Goal: Task Accomplishment & Management: Use online tool/utility

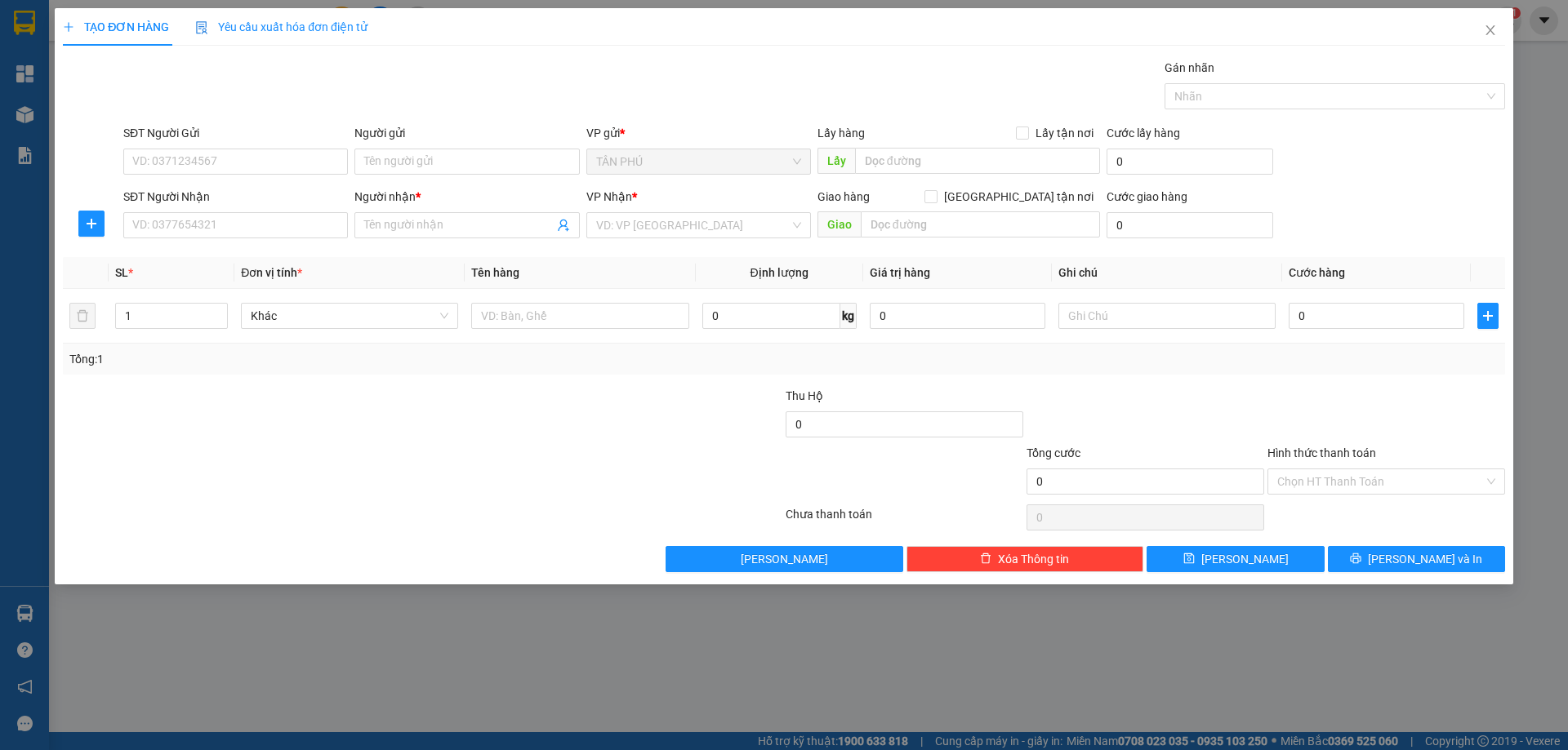
click at [182, 218] on input "SĐT Người Nhận" at bounding box center [235, 226] width 225 height 26
click at [180, 265] on div "0919168099 - A XUÂN" at bounding box center [235, 258] width 205 height 18
type input "0919168099"
type input "A XUÂN"
type input "0919168099"
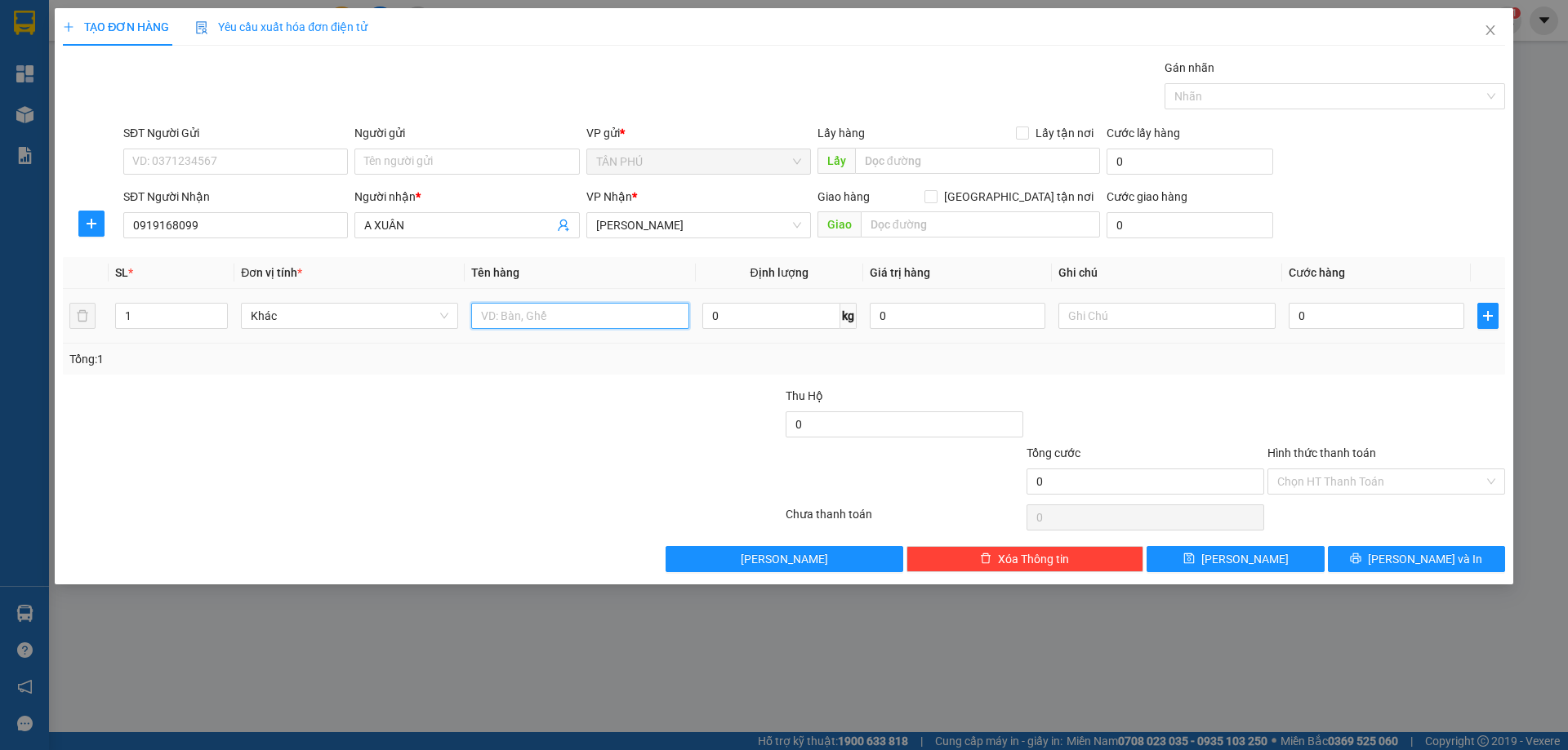
click at [488, 313] on input "text" at bounding box center [579, 316] width 217 height 26
type input "1T"
click at [1173, 319] on input "text" at bounding box center [1167, 316] width 217 height 26
type input "C"
click at [1392, 515] on div "Transit Pickup Surcharge Ids Transit Deliver Surcharge Ids Transit Deliver Surc…" at bounding box center [784, 315] width 1442 height 514
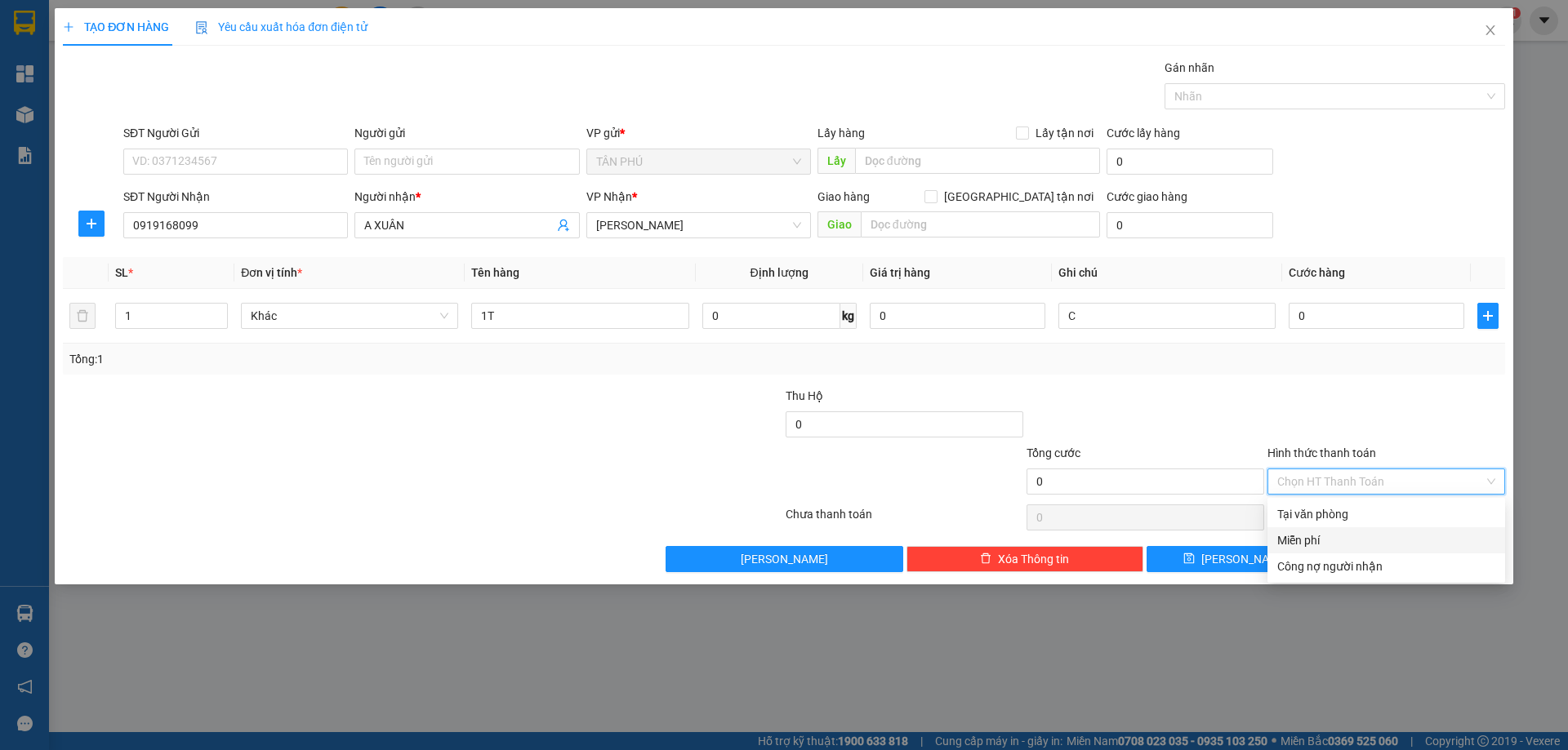
click at [1374, 540] on div "Miễn phí" at bounding box center [1386, 540] width 218 height 18
click at [1373, 547] on button "[PERSON_NAME] và In" at bounding box center [1417, 559] width 177 height 26
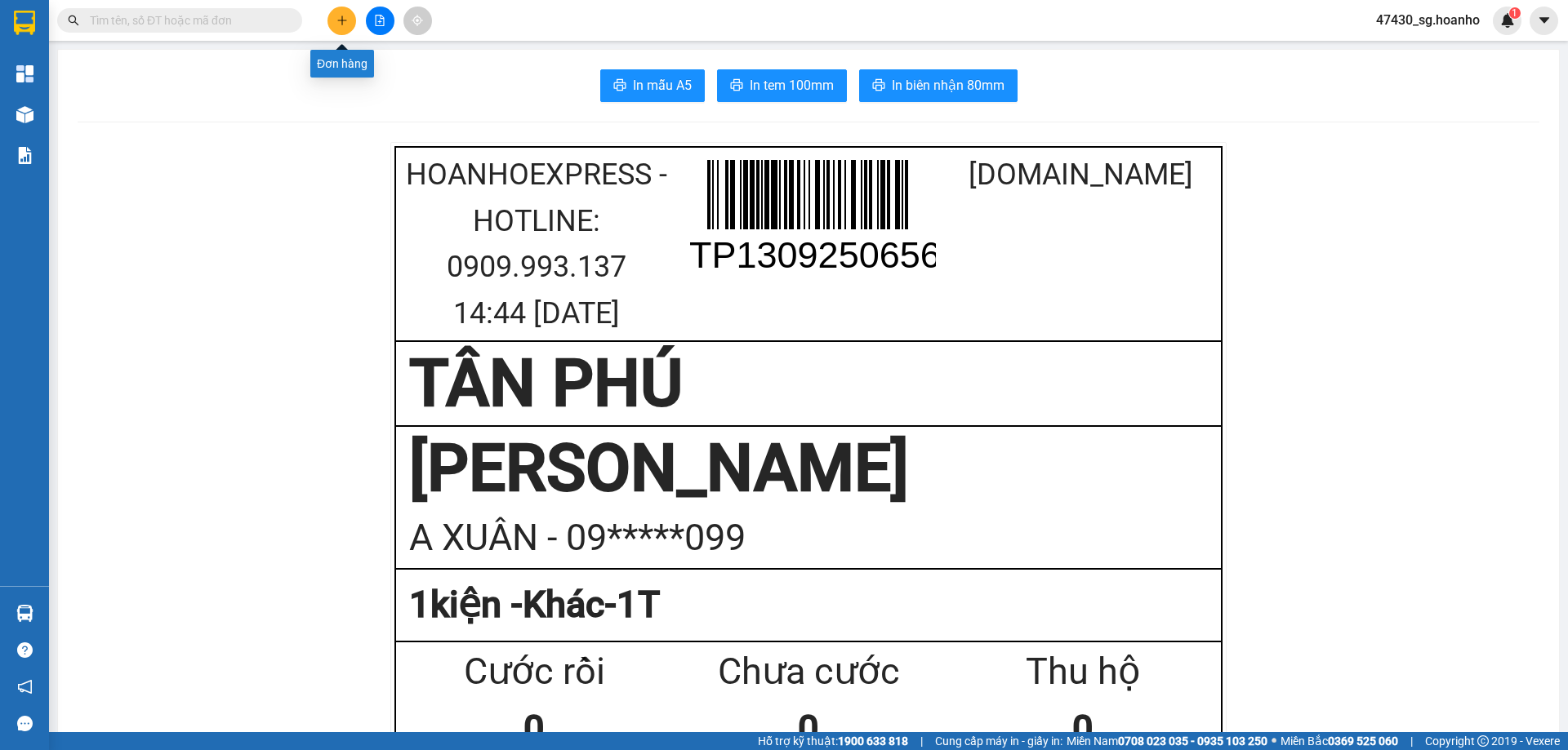
click at [334, 19] on button at bounding box center [342, 20] width 29 height 29
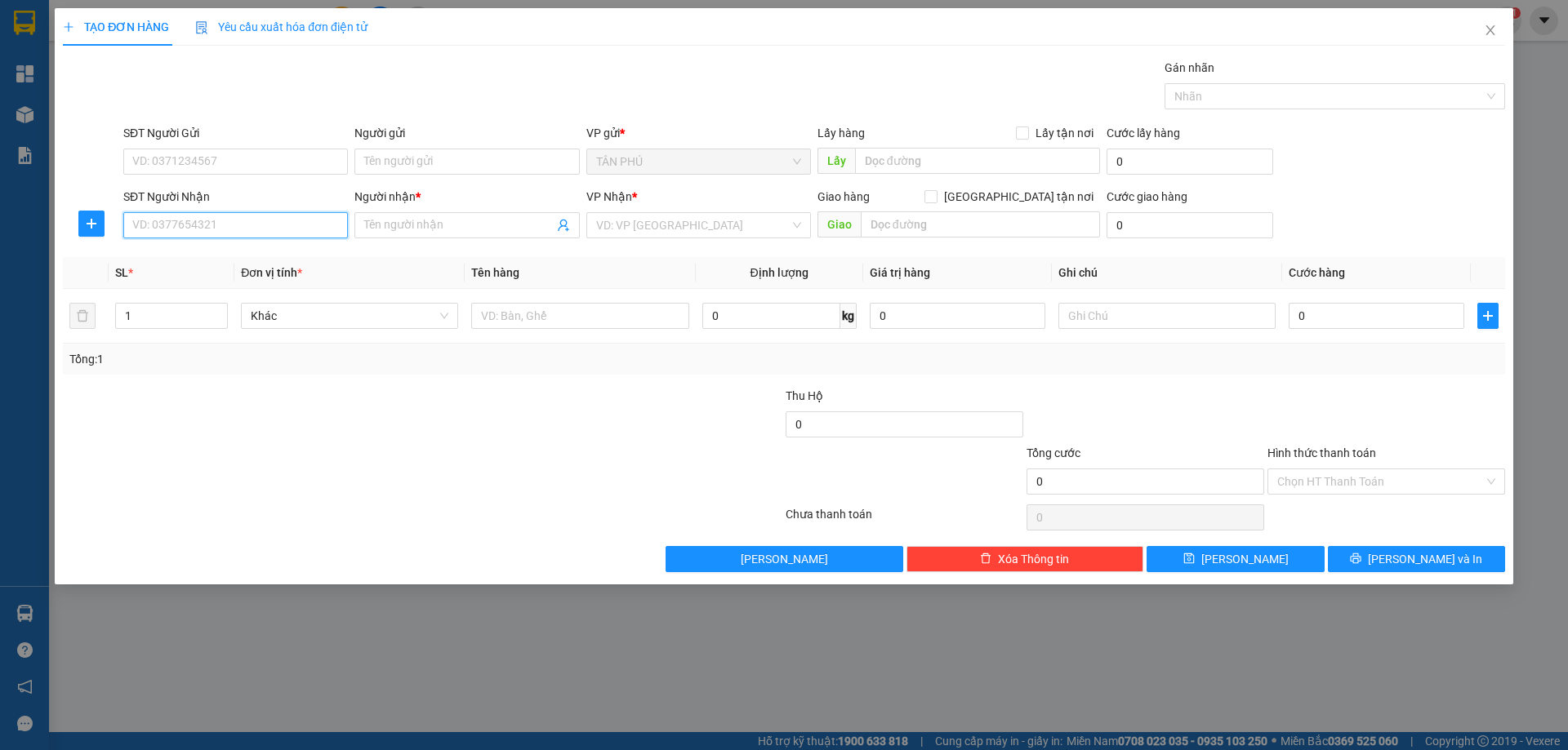
click at [290, 230] on input "SĐT Người Nhận" at bounding box center [235, 226] width 225 height 26
click at [259, 256] on div "0938415799 - KIỀU" at bounding box center [235, 258] width 205 height 18
type input "0938415799"
type input "KIỀU"
type input "0938415799"
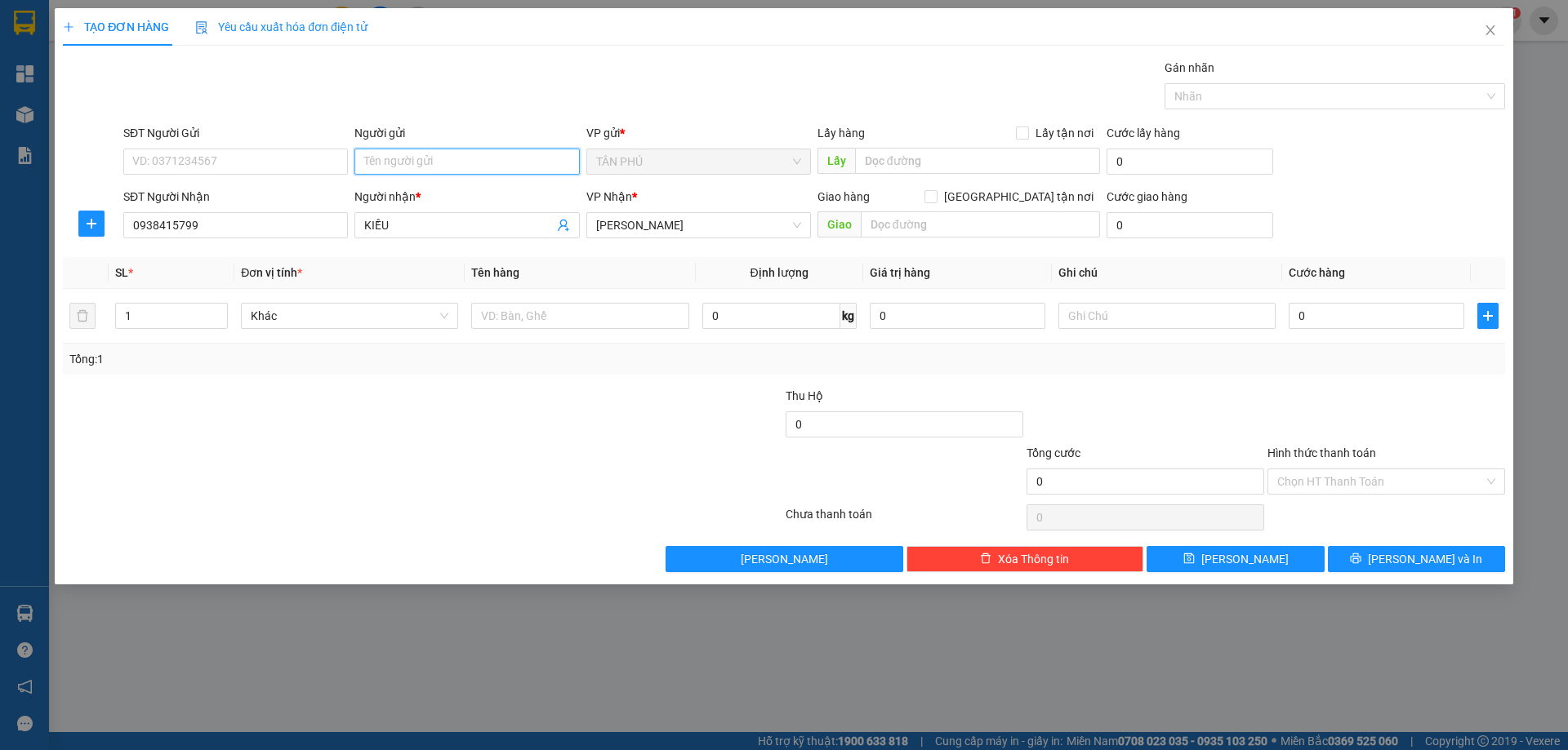
click at [423, 153] on input "Người gửi" at bounding box center [466, 162] width 225 height 26
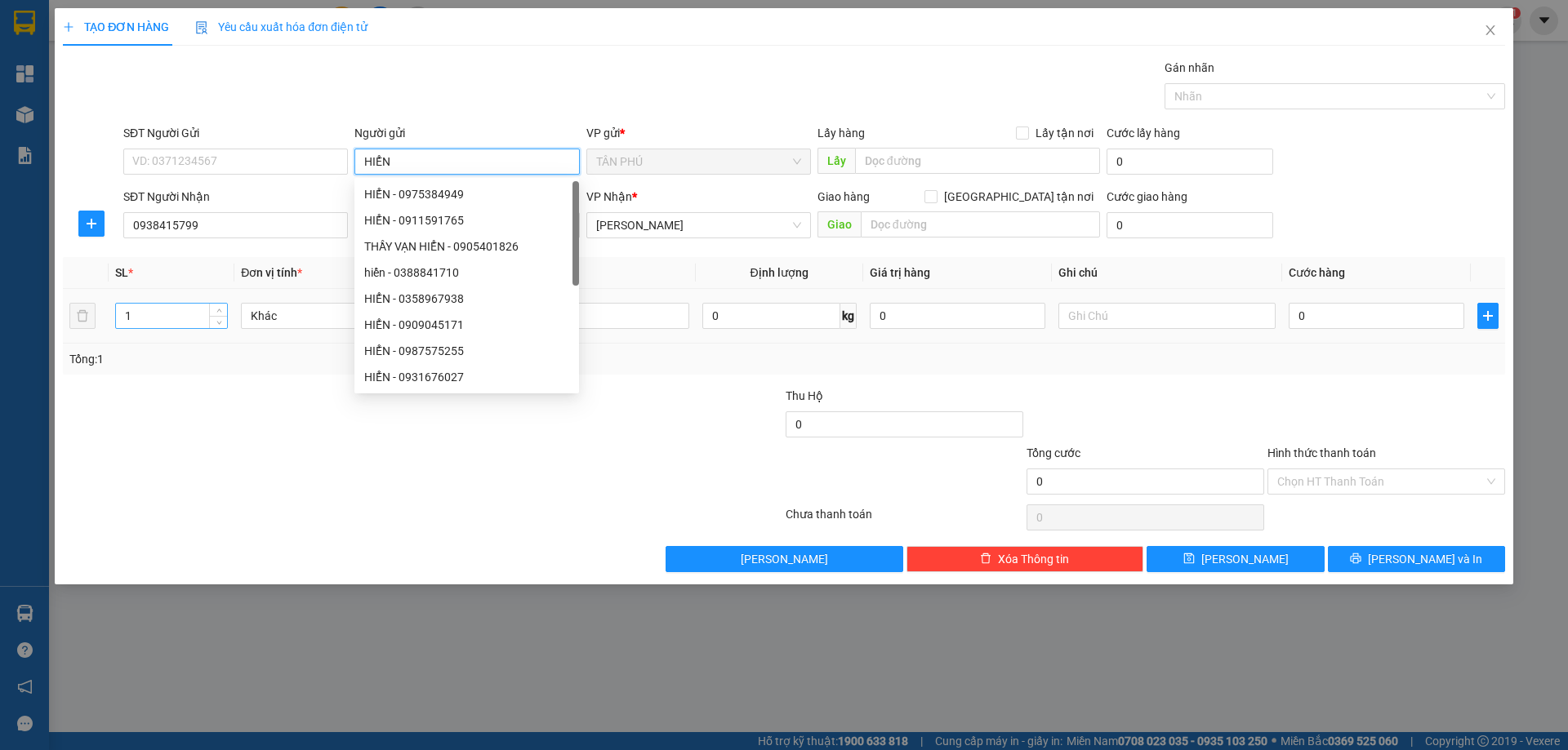
type input "HIỂN"
click at [146, 321] on input "1" at bounding box center [171, 316] width 111 height 25
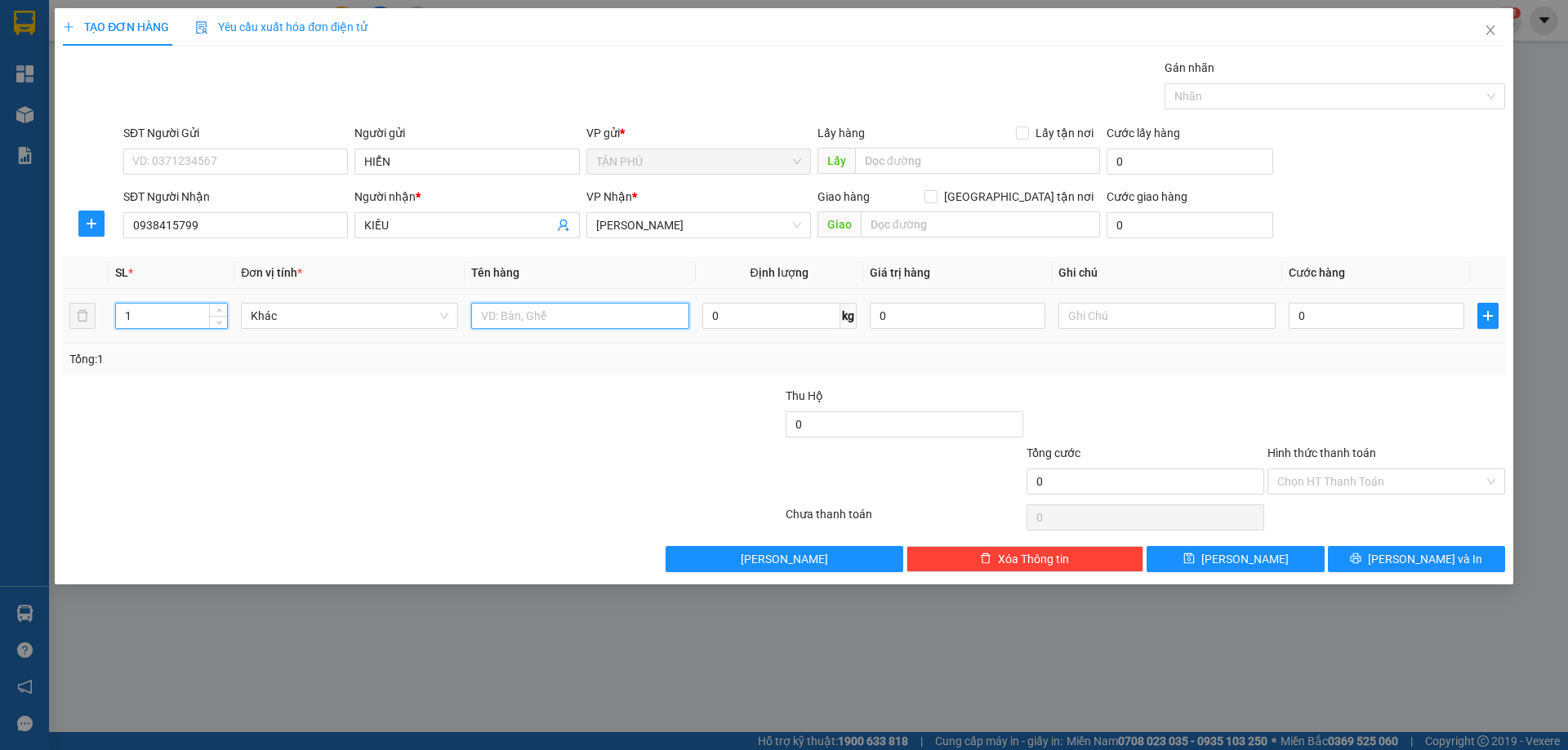
click at [562, 303] on input "text" at bounding box center [579, 316] width 217 height 26
type input "1T"
click at [1087, 309] on input "text" at bounding box center [1167, 316] width 217 height 26
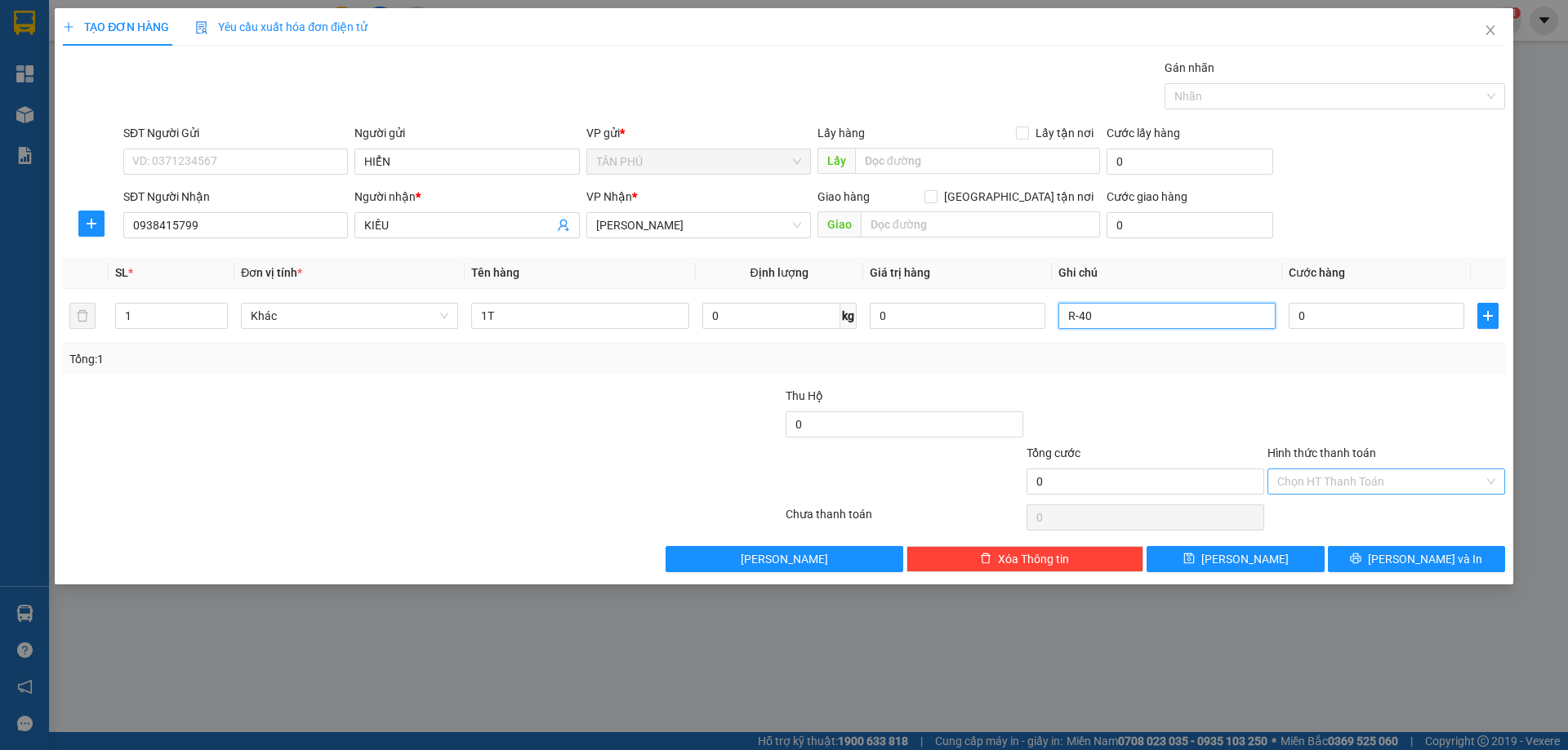
type input "R-40"
click at [1291, 485] on input "Hình thức thanh toán" at bounding box center [1380, 482] width 206 height 25
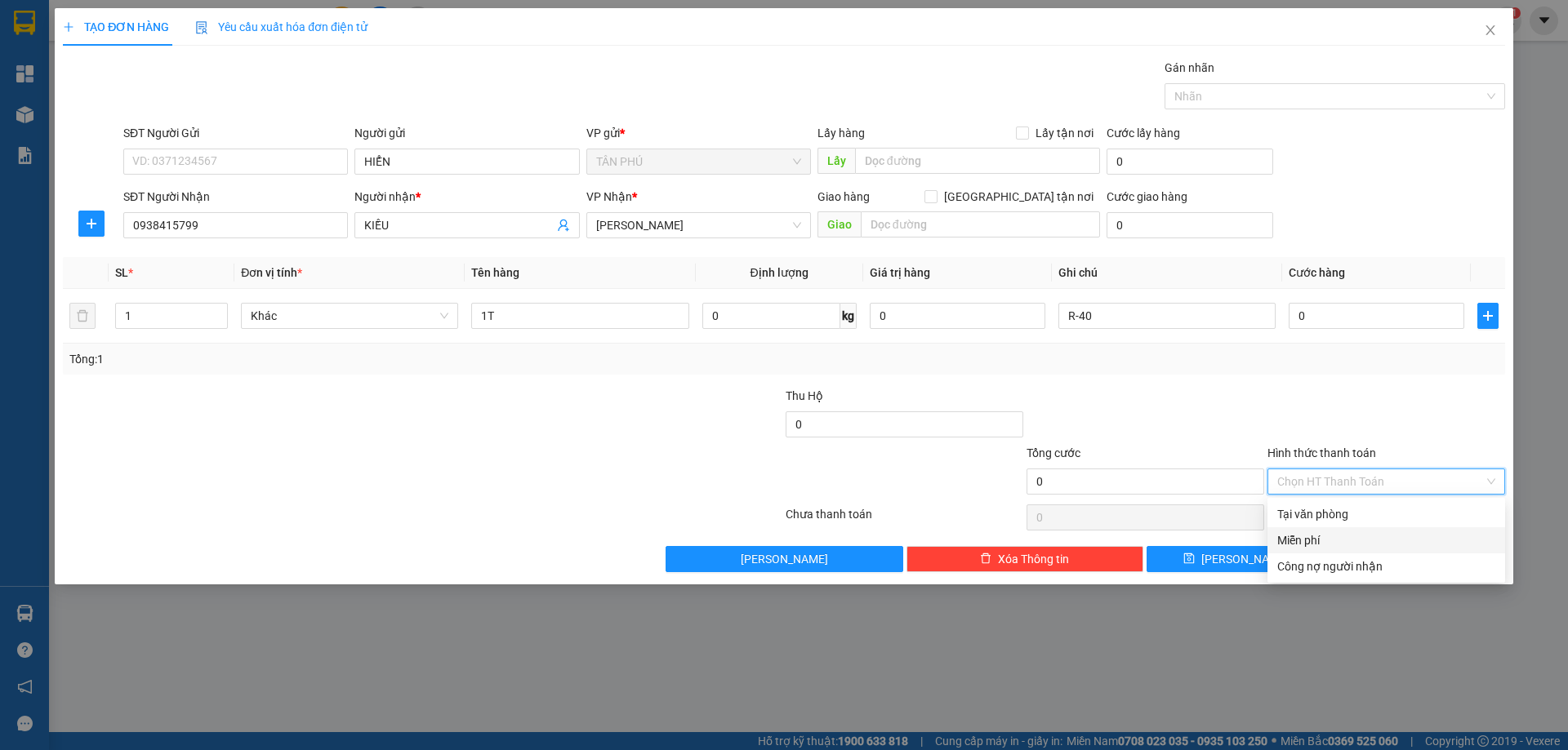
click at [1314, 537] on div "Miễn phí" at bounding box center [1386, 540] width 218 height 18
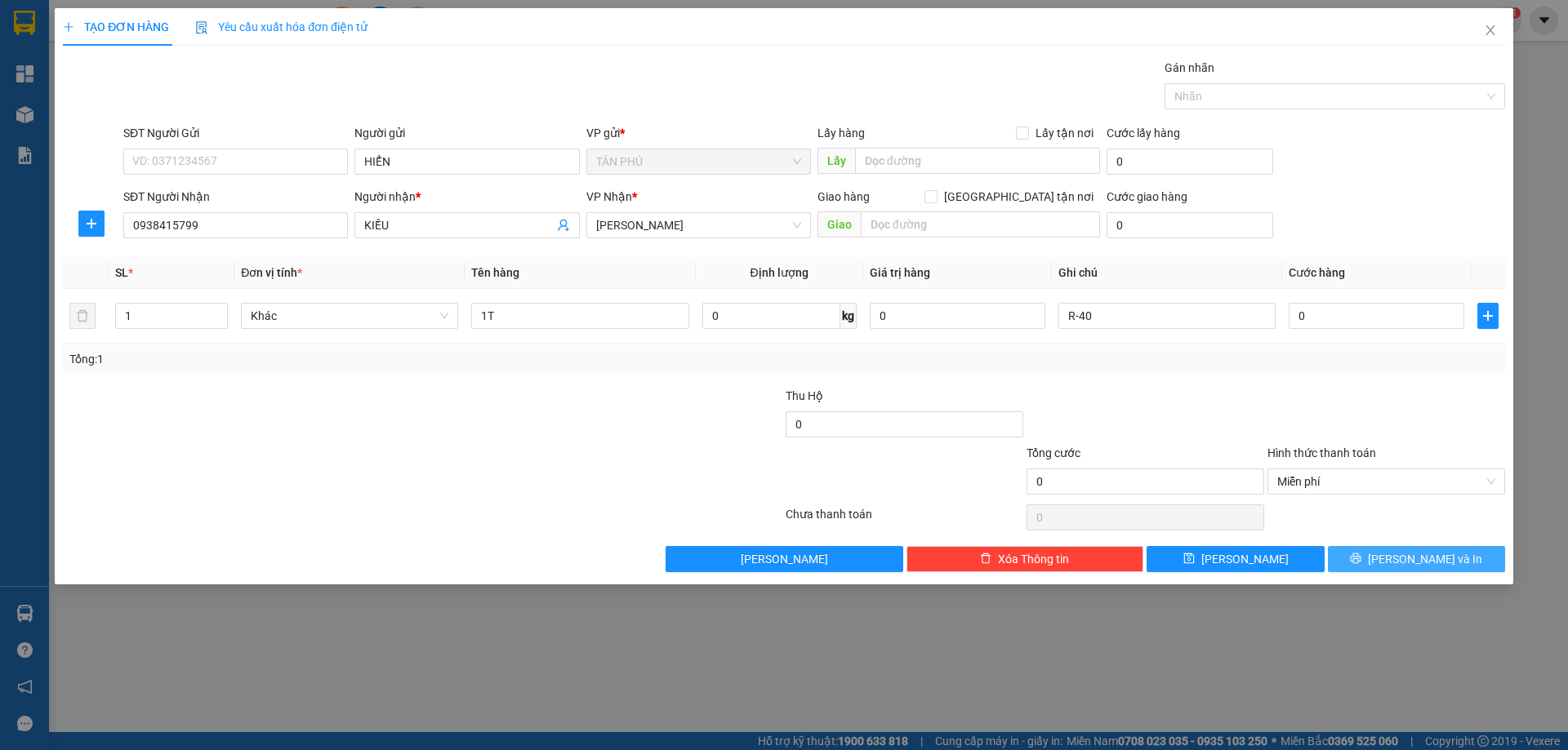
click at [1340, 554] on button "[PERSON_NAME] và In" at bounding box center [1417, 559] width 177 height 26
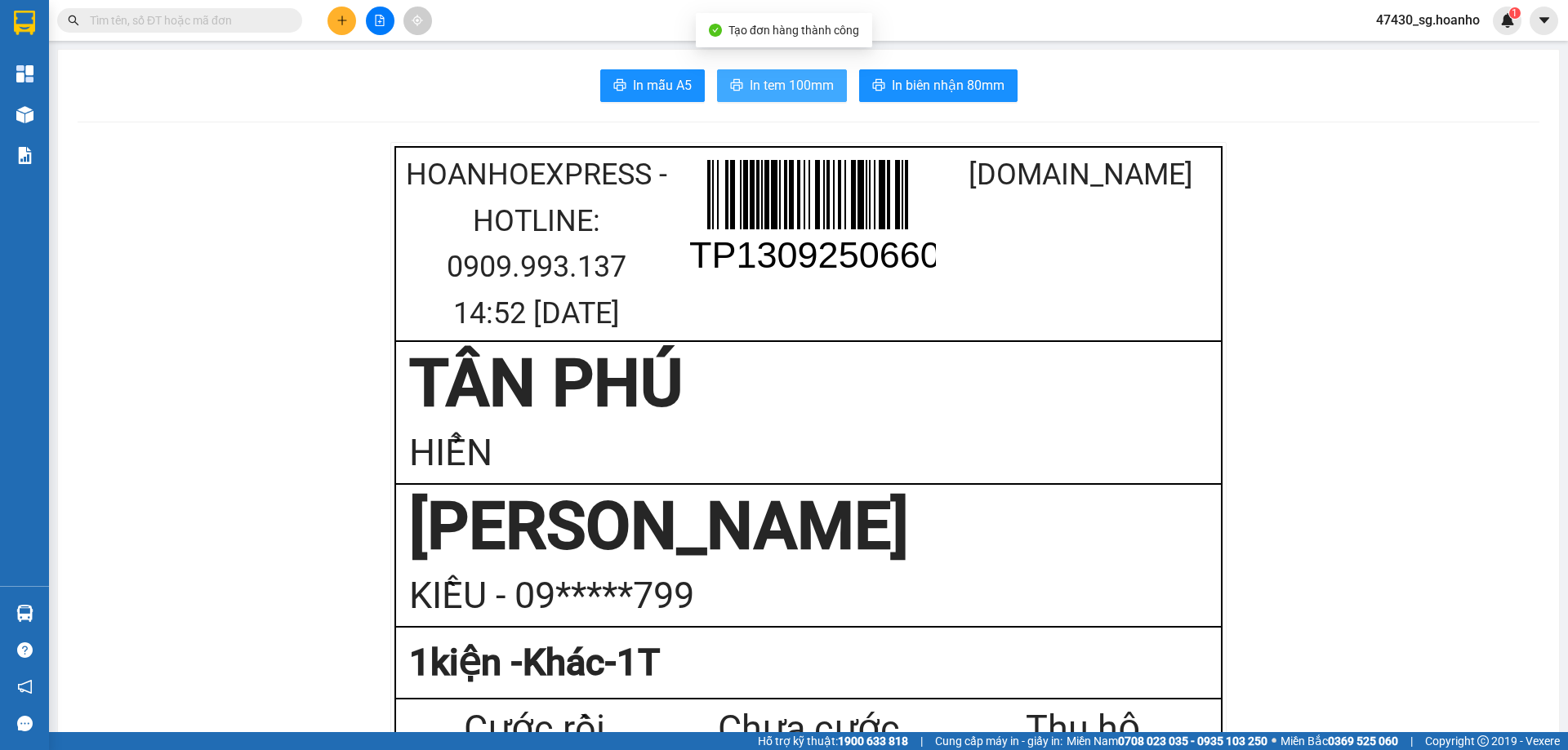
click at [773, 87] on span "In tem 100mm" at bounding box center [791, 85] width 84 height 20
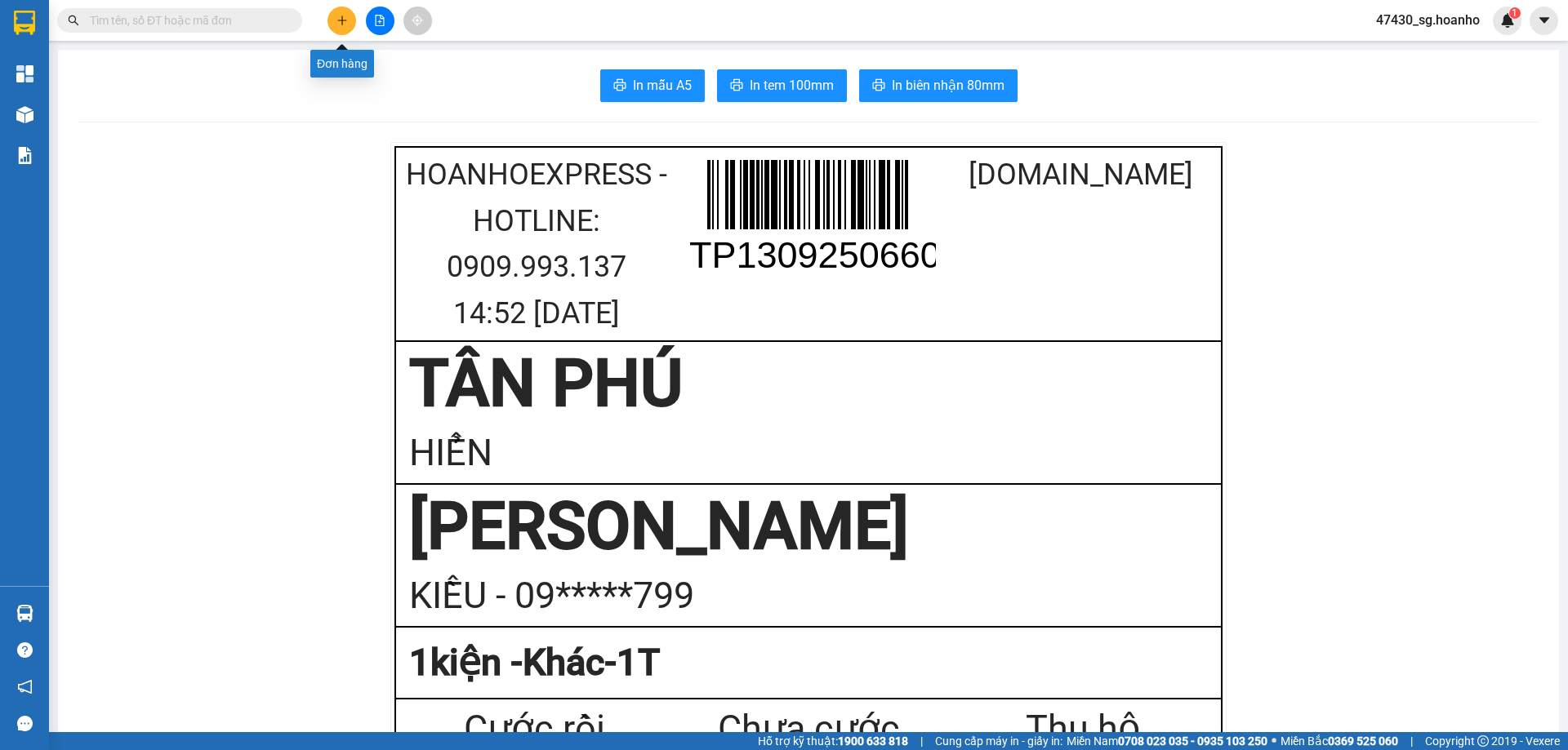
click at [337, 23] on icon "plus" at bounding box center [342, 20] width 11 height 11
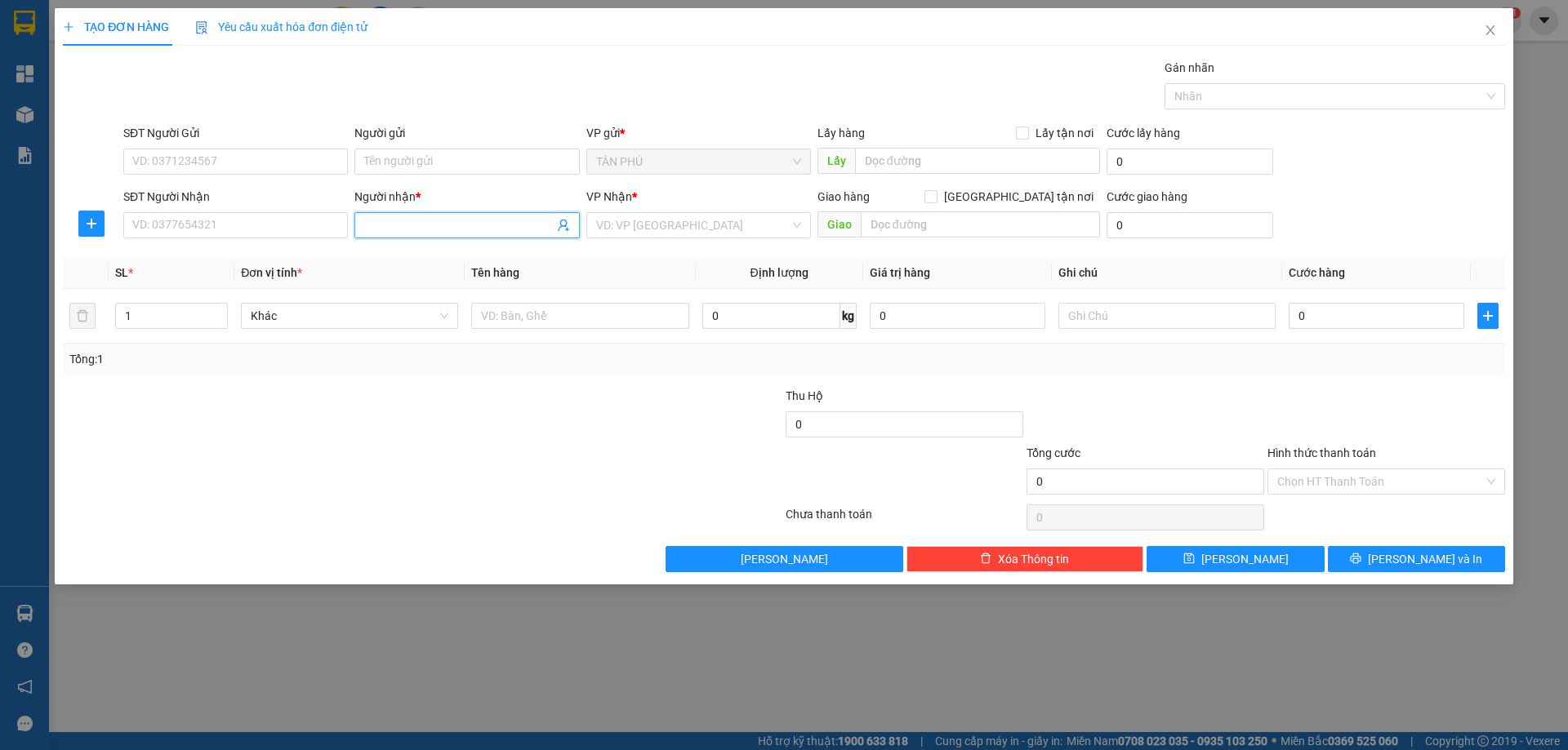
click at [408, 220] on input "Người nhận *" at bounding box center [459, 225] width 189 height 18
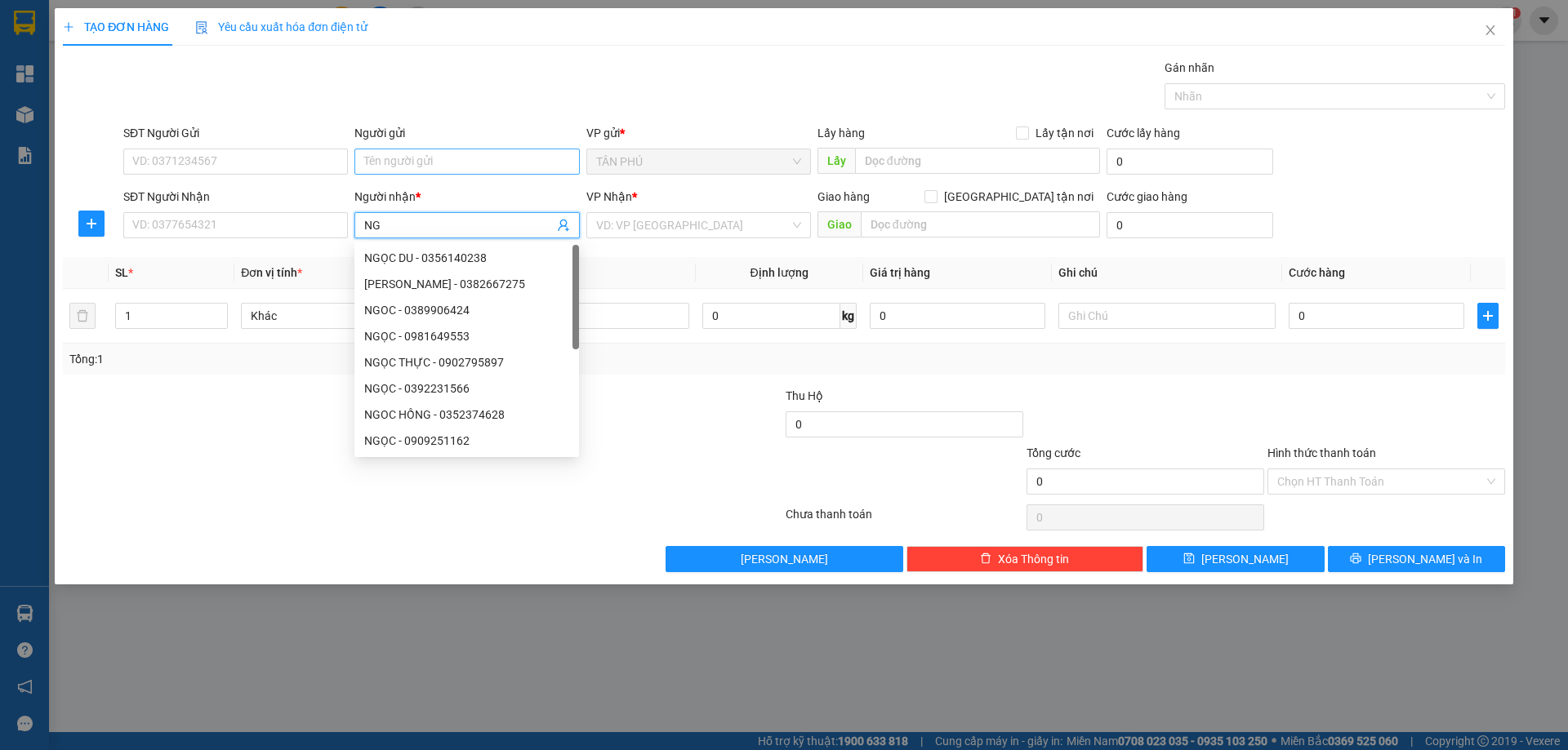
type input "N"
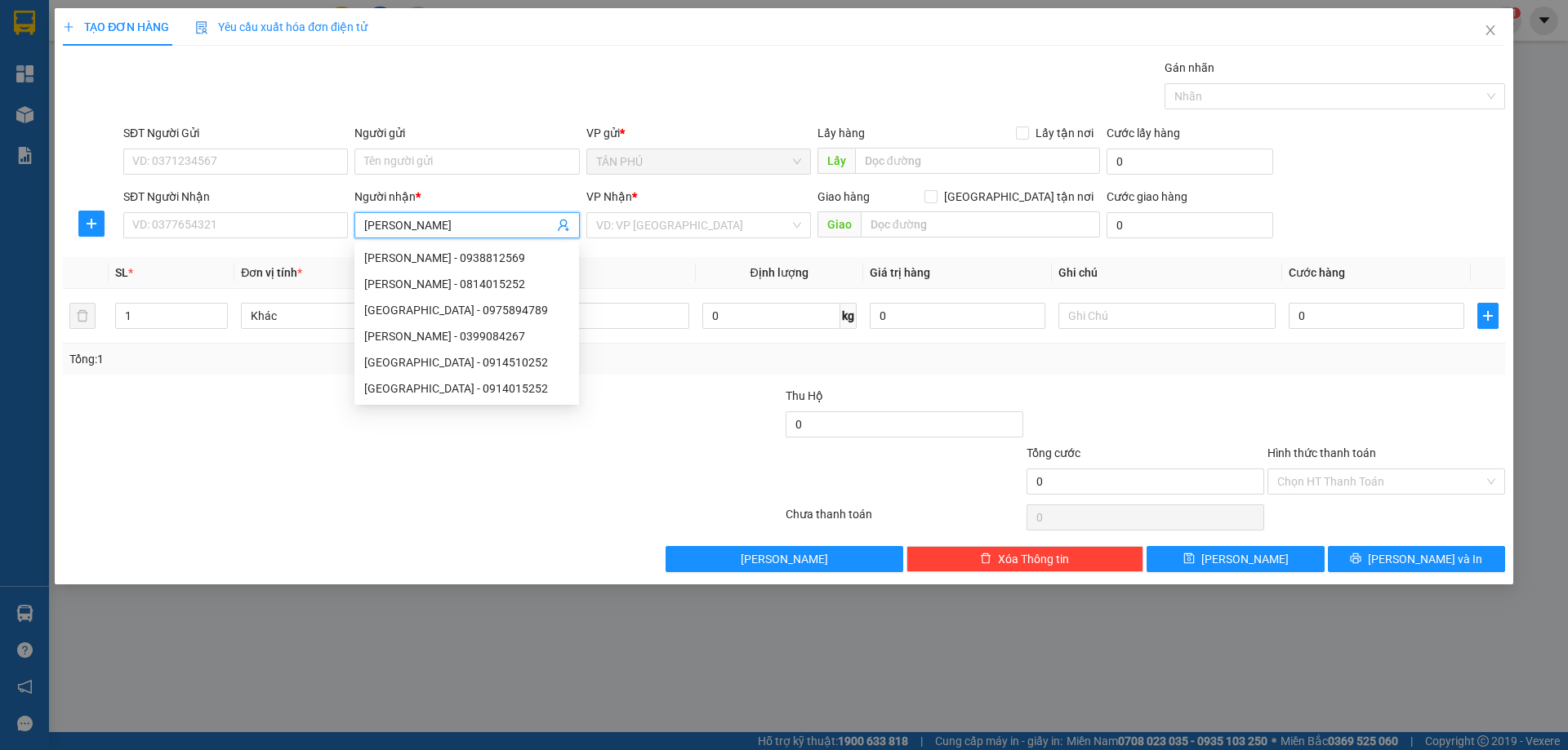
type input "[PERSON_NAME]"
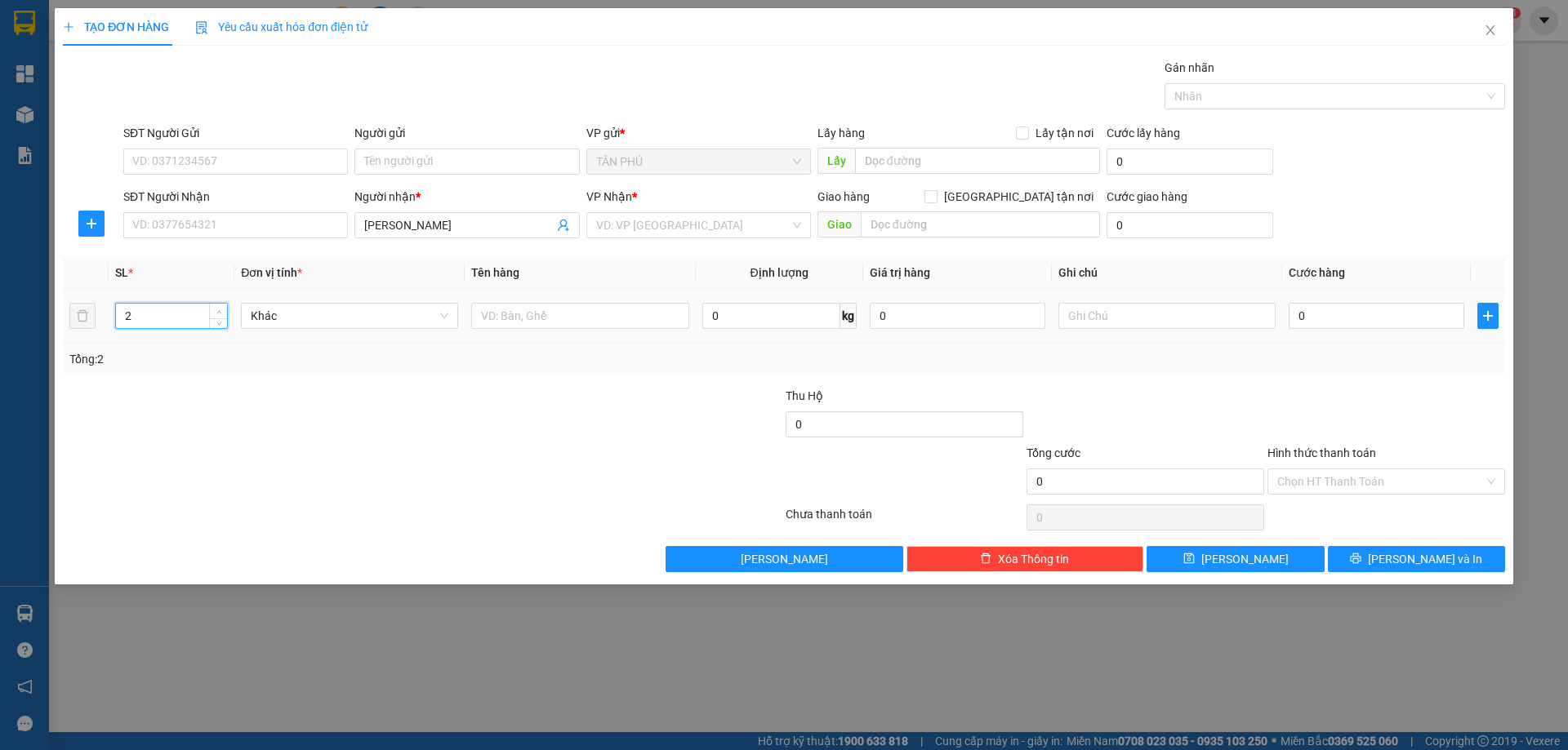
click at [219, 307] on span "up" at bounding box center [219, 312] width 10 height 10
type input "3"
click at [219, 307] on span "up" at bounding box center [219, 312] width 10 height 10
click at [554, 313] on input "text" at bounding box center [579, 316] width 217 height 26
type input "3T"
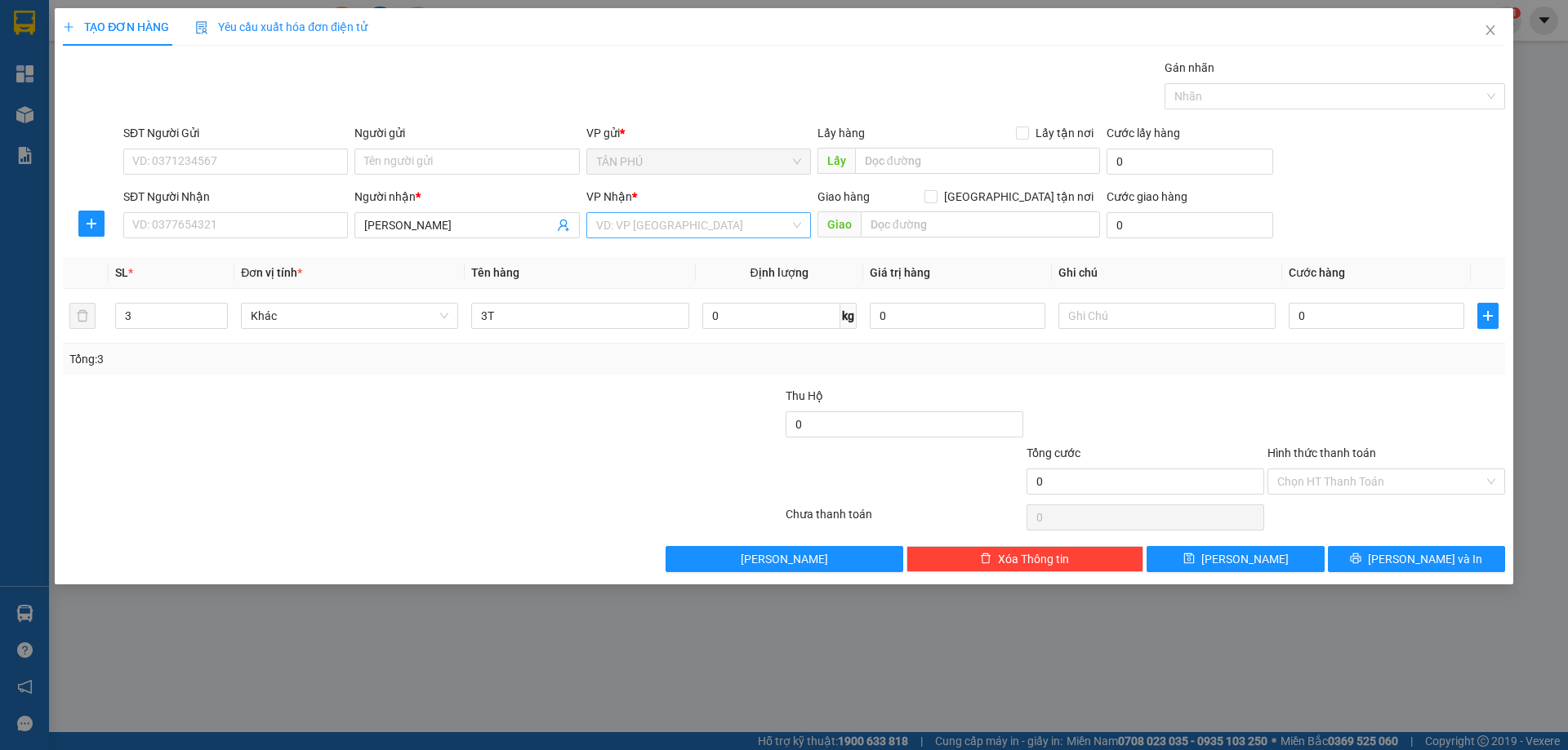
click at [671, 237] on input "search" at bounding box center [693, 226] width 193 height 25
click at [674, 282] on div "[PERSON_NAME]" at bounding box center [698, 284] width 205 height 18
click at [1146, 326] on input "text" at bounding box center [1167, 316] width 217 height 26
type input "C"
click at [1346, 486] on input "Hình thức thanh toán" at bounding box center [1380, 482] width 206 height 25
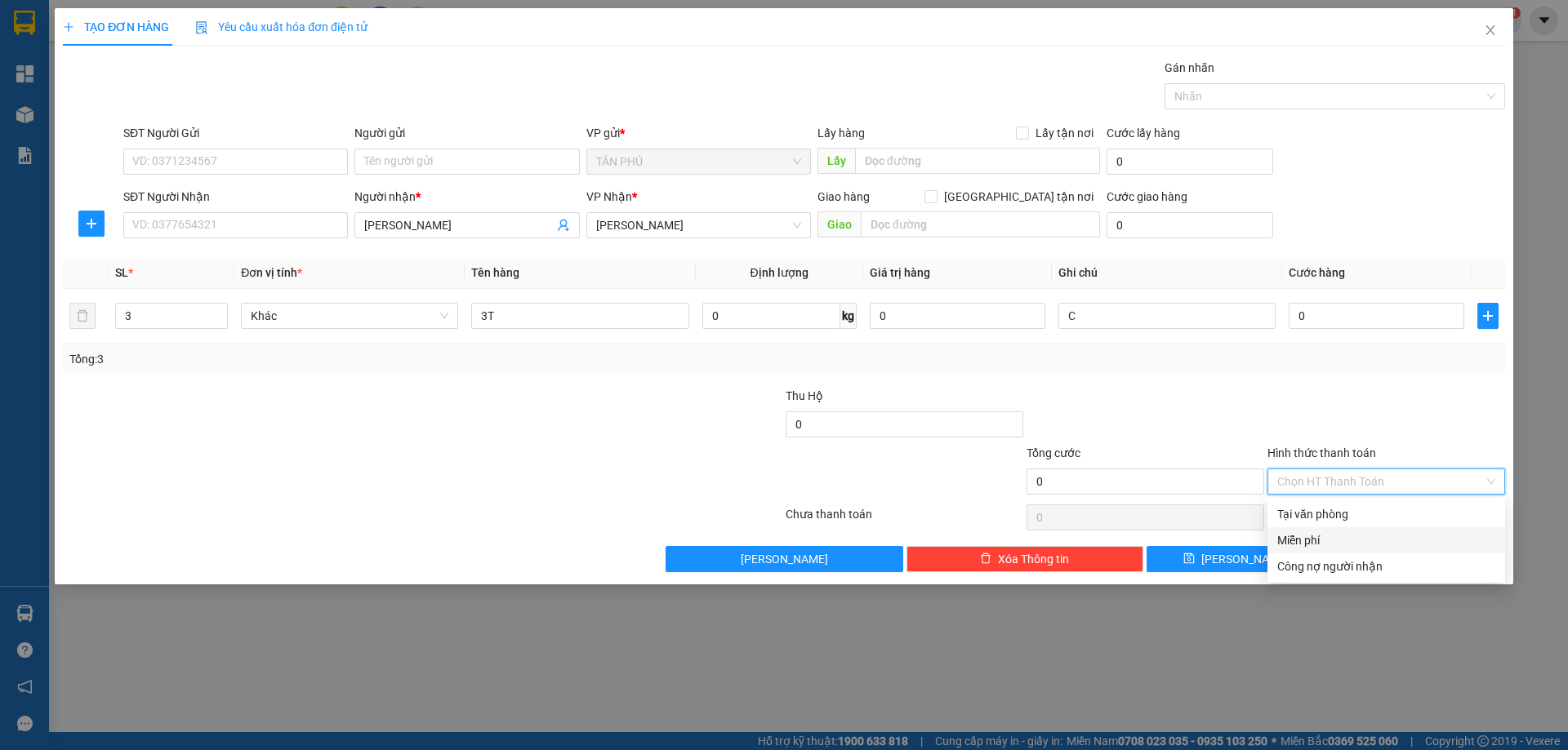
click at [1348, 546] on div "Miễn phí" at bounding box center [1386, 540] width 218 height 18
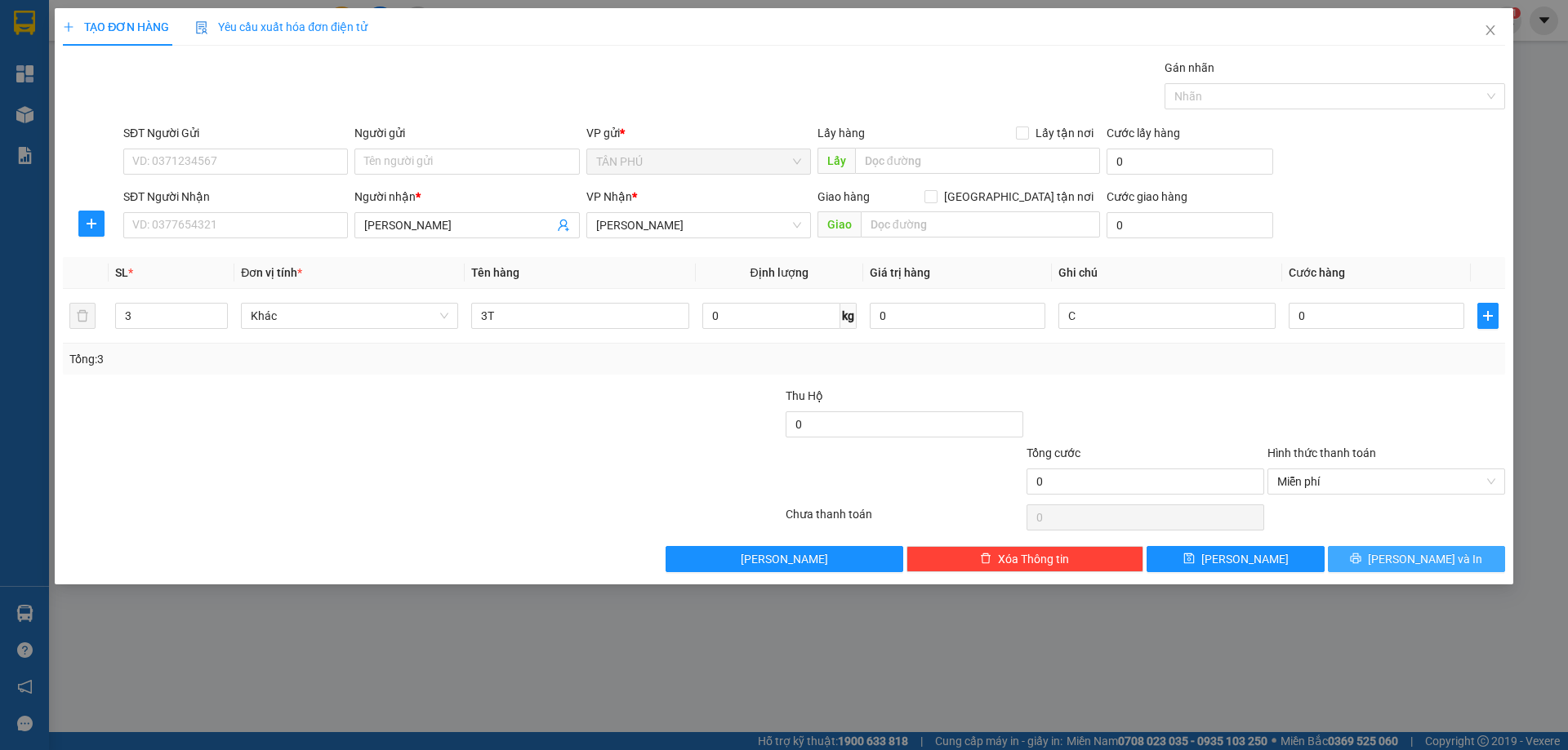
click at [1363, 566] on button "[PERSON_NAME] và In" at bounding box center [1417, 559] width 177 height 26
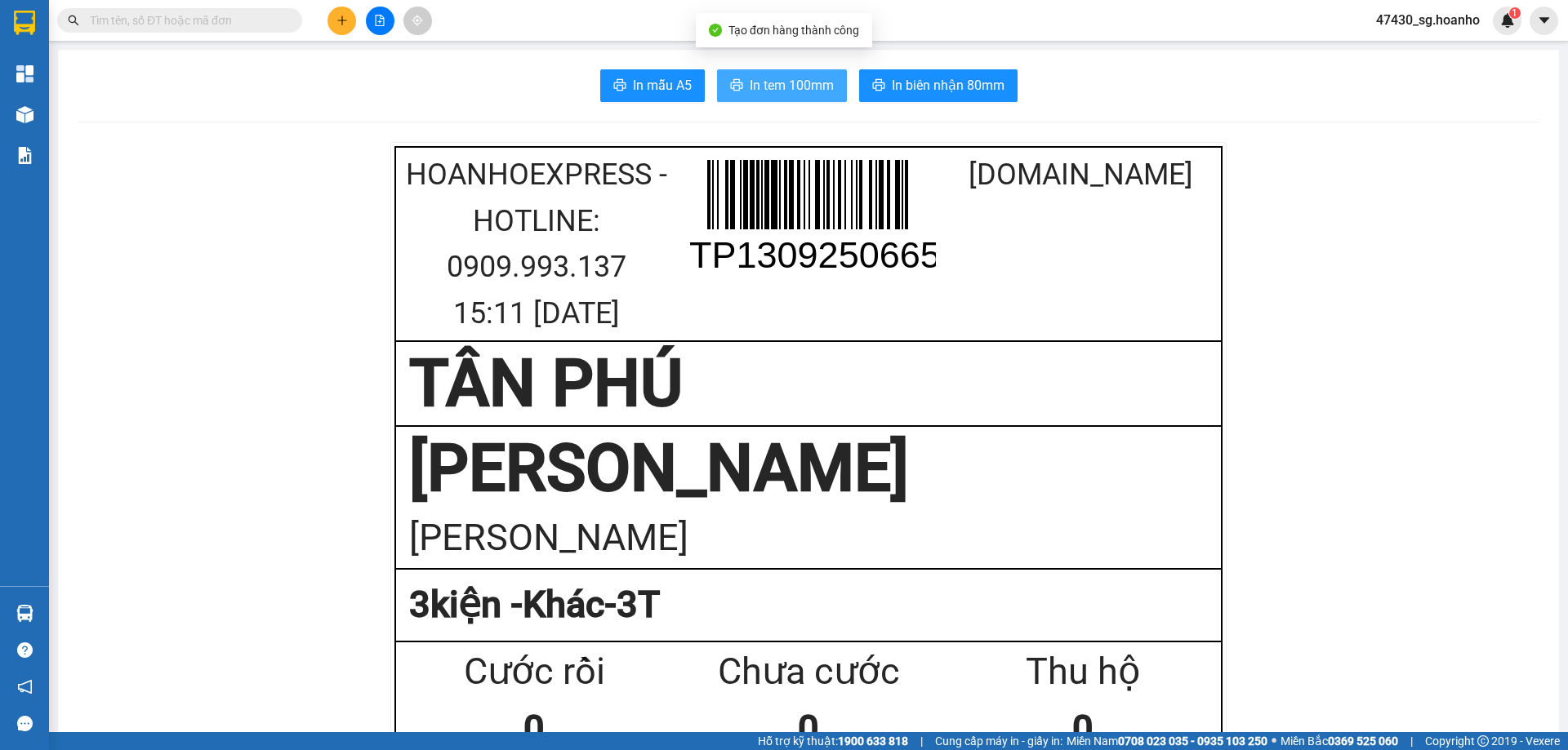
click at [807, 81] on span "In tem 100mm" at bounding box center [791, 85] width 84 height 20
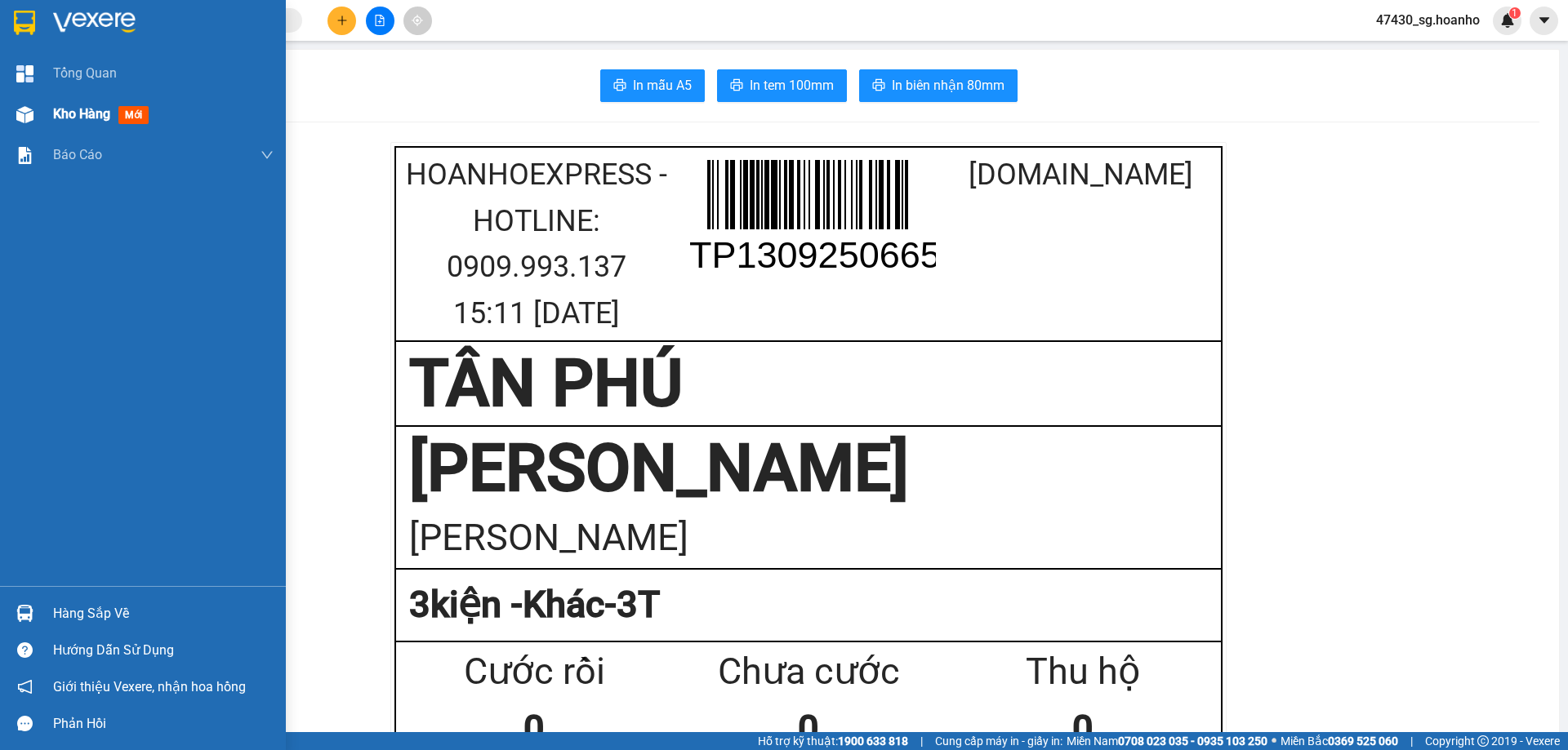
click at [76, 114] on span "Kho hàng" at bounding box center [81, 114] width 57 height 16
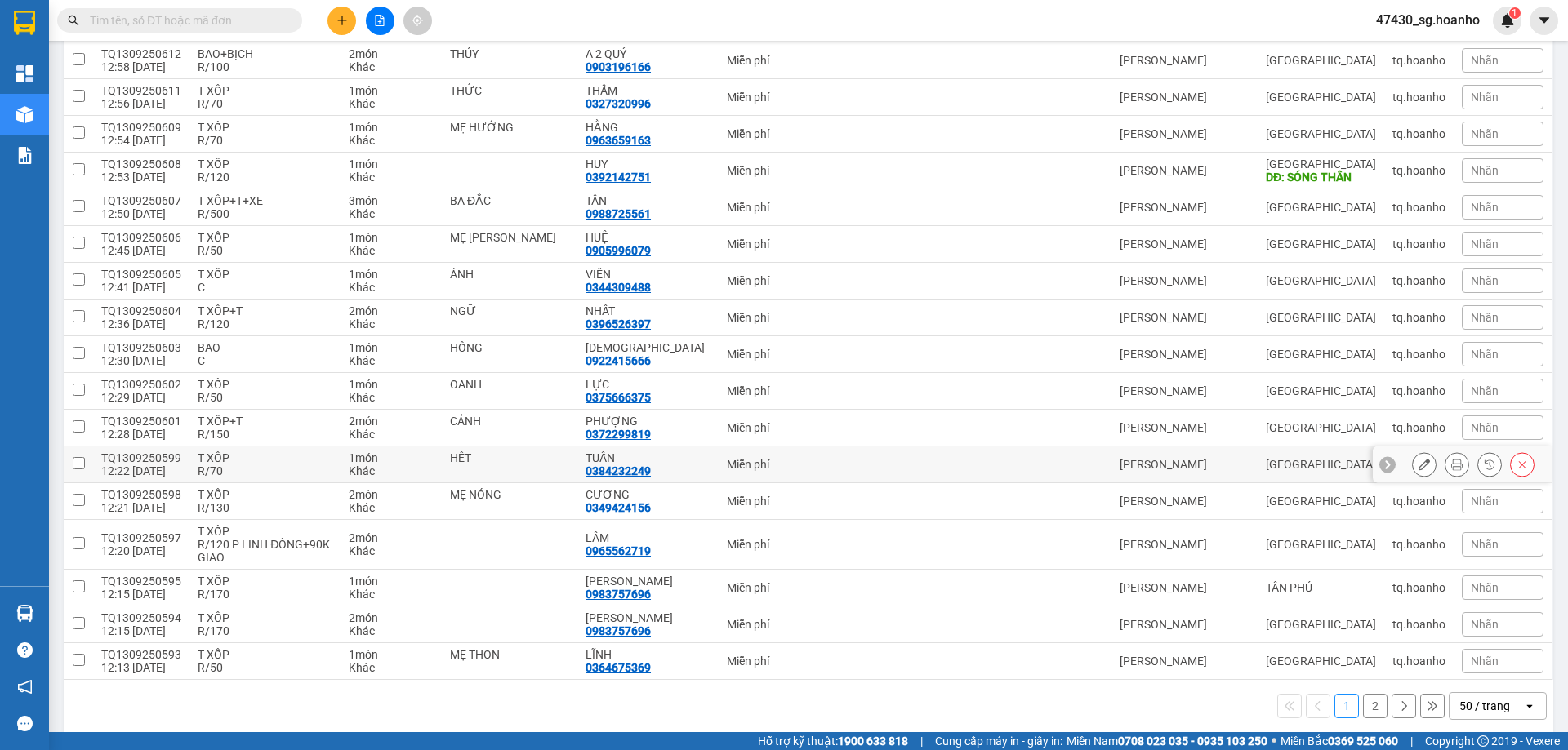
scroll to position [1484, 0]
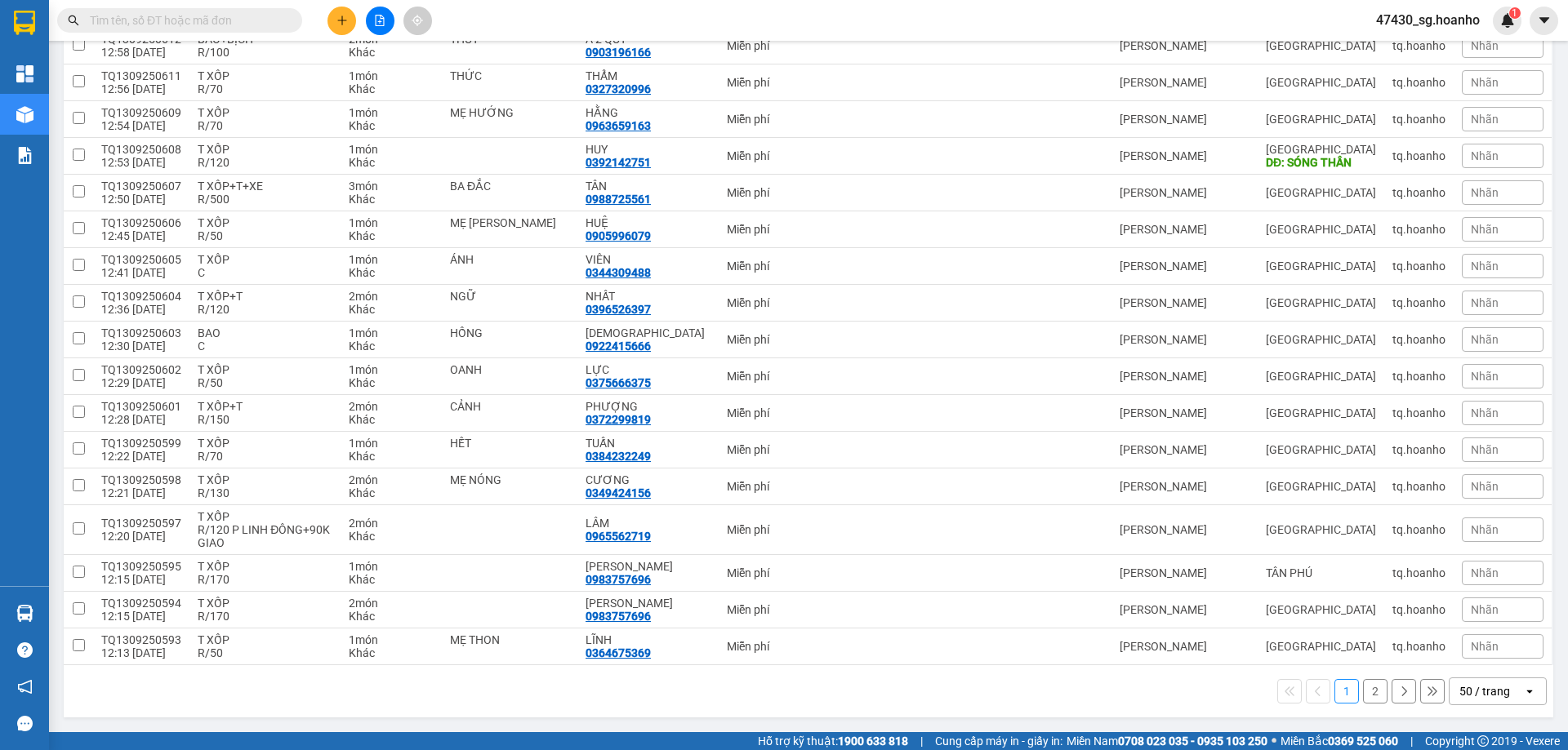
click at [1363, 692] on button "2" at bounding box center [1376, 691] width 25 height 25
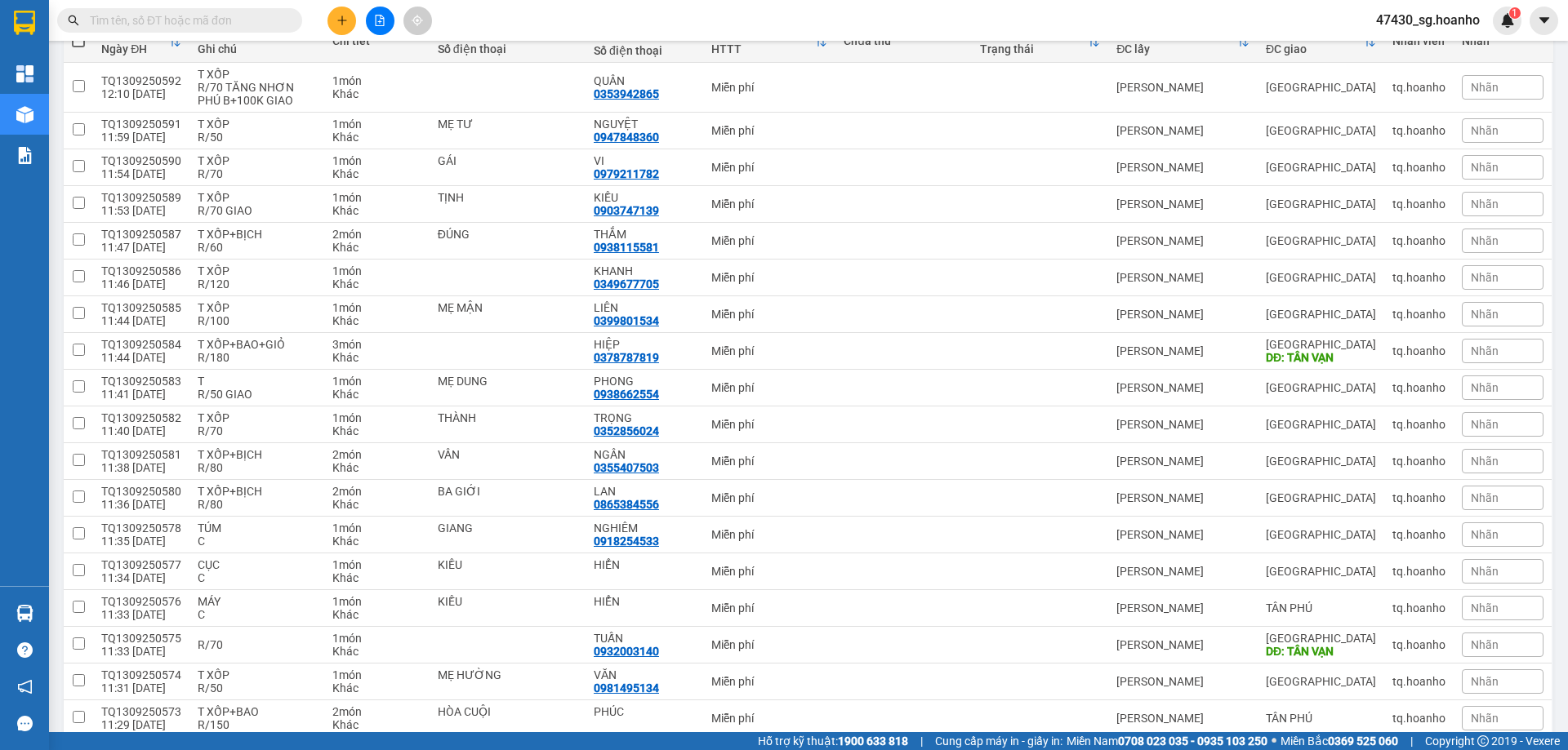
scroll to position [133, 0]
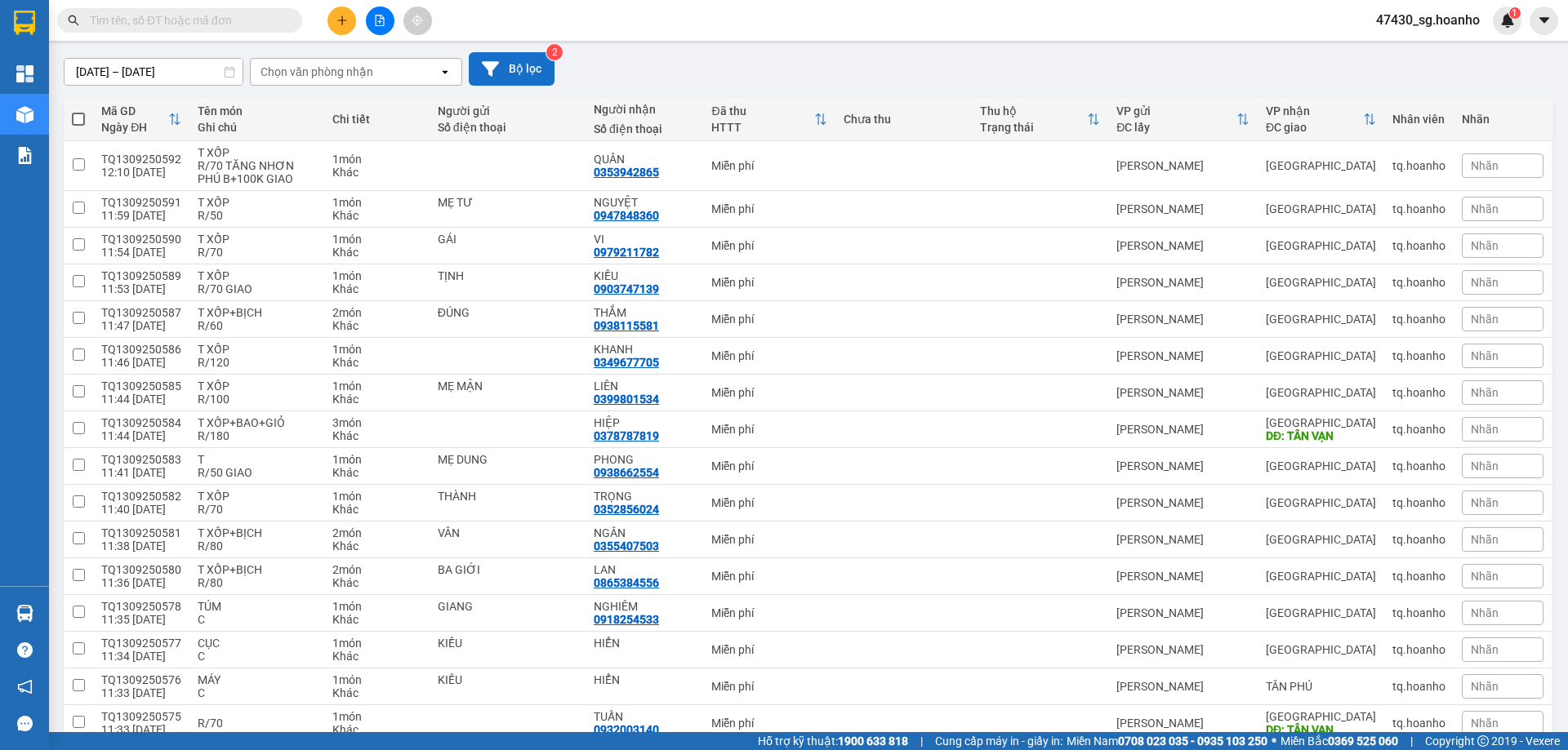
click at [522, 74] on button "Bộ lọc" at bounding box center [512, 69] width 86 height 33
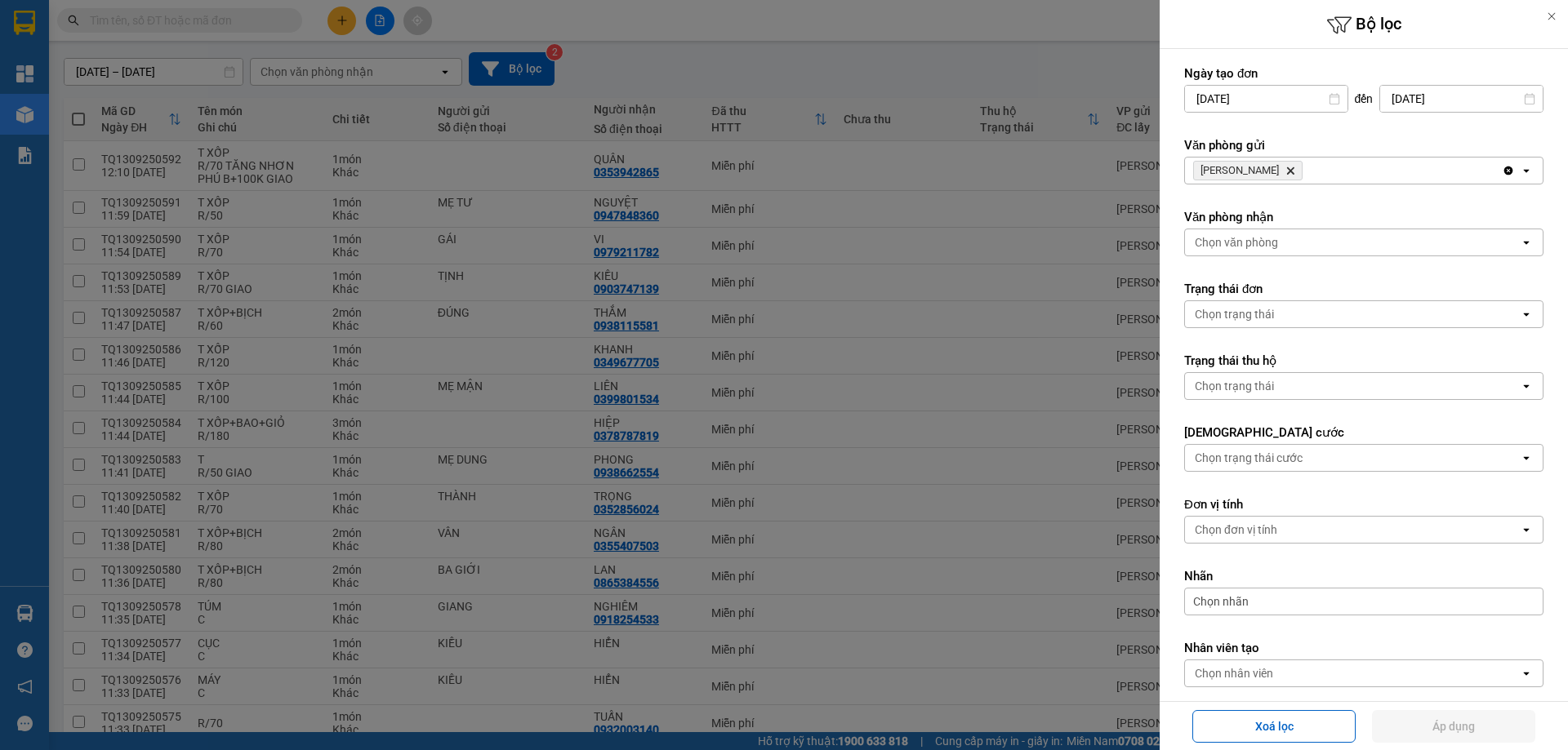
click at [1285, 166] on icon "Delete" at bounding box center [1290, 170] width 10 height 10
click at [1261, 170] on div "Chọn văn phòng" at bounding box center [1236, 170] width 83 height 17
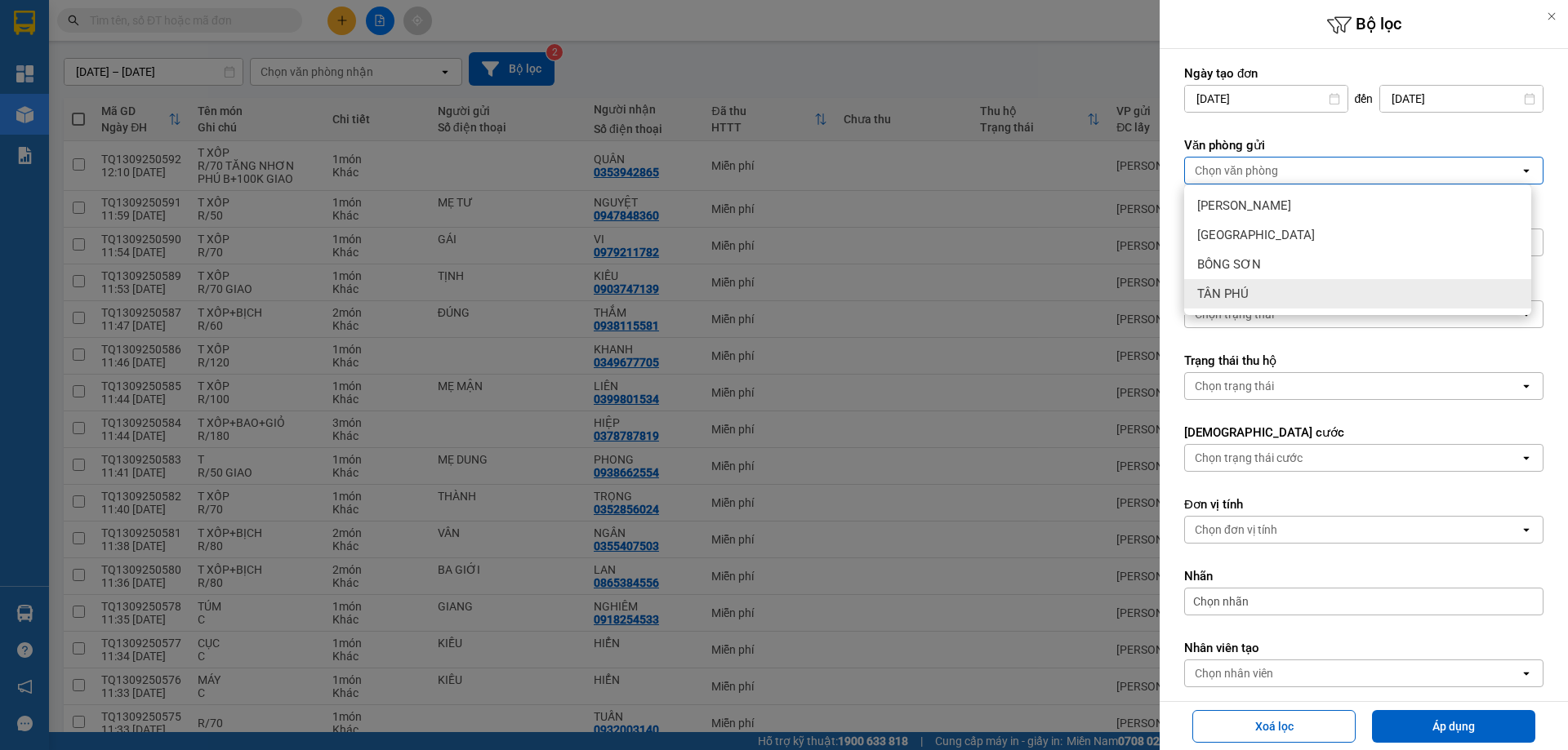
click at [1260, 296] on div "TÂN PHÚ" at bounding box center [1357, 293] width 347 height 29
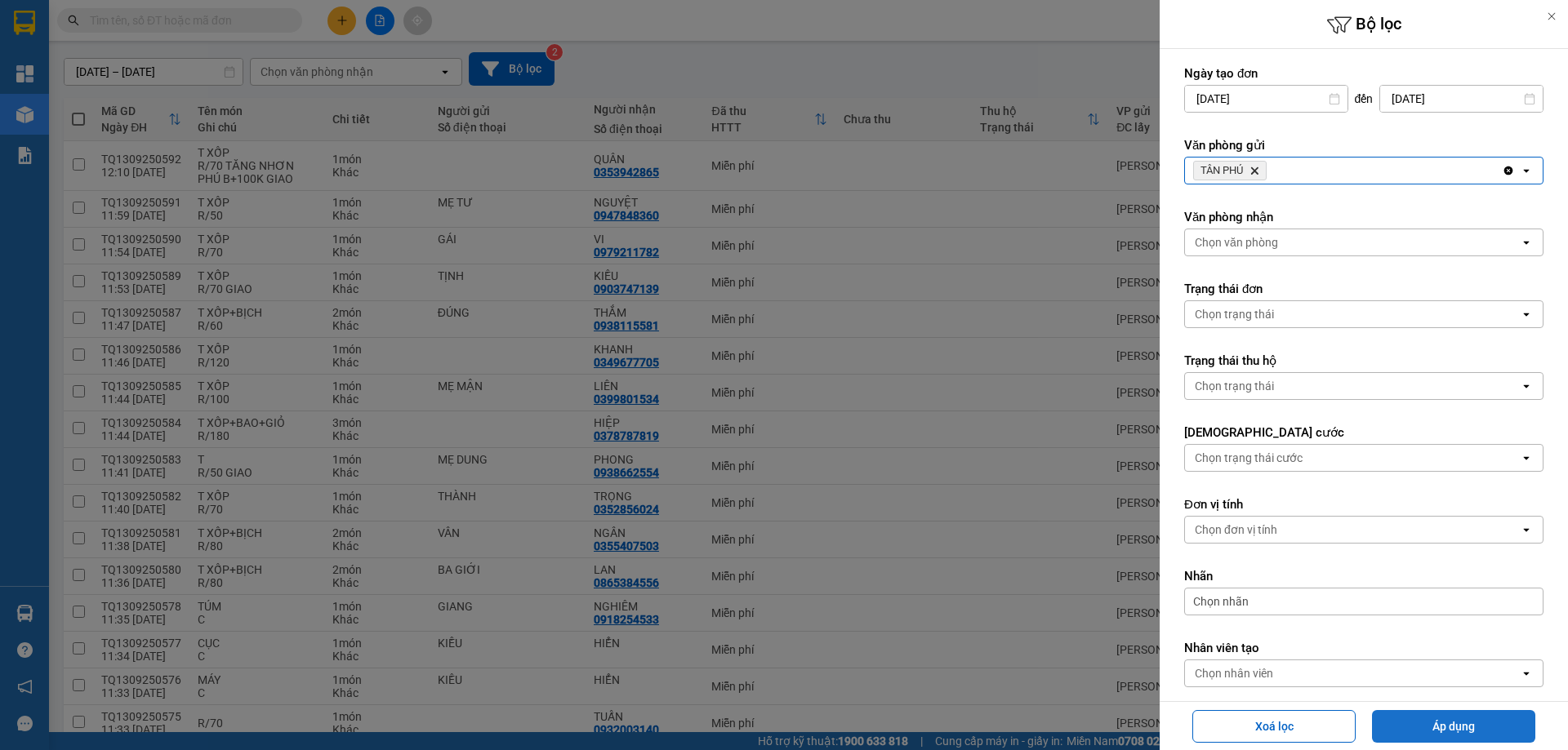
click at [1462, 725] on button "Áp dụng" at bounding box center [1454, 726] width 163 height 32
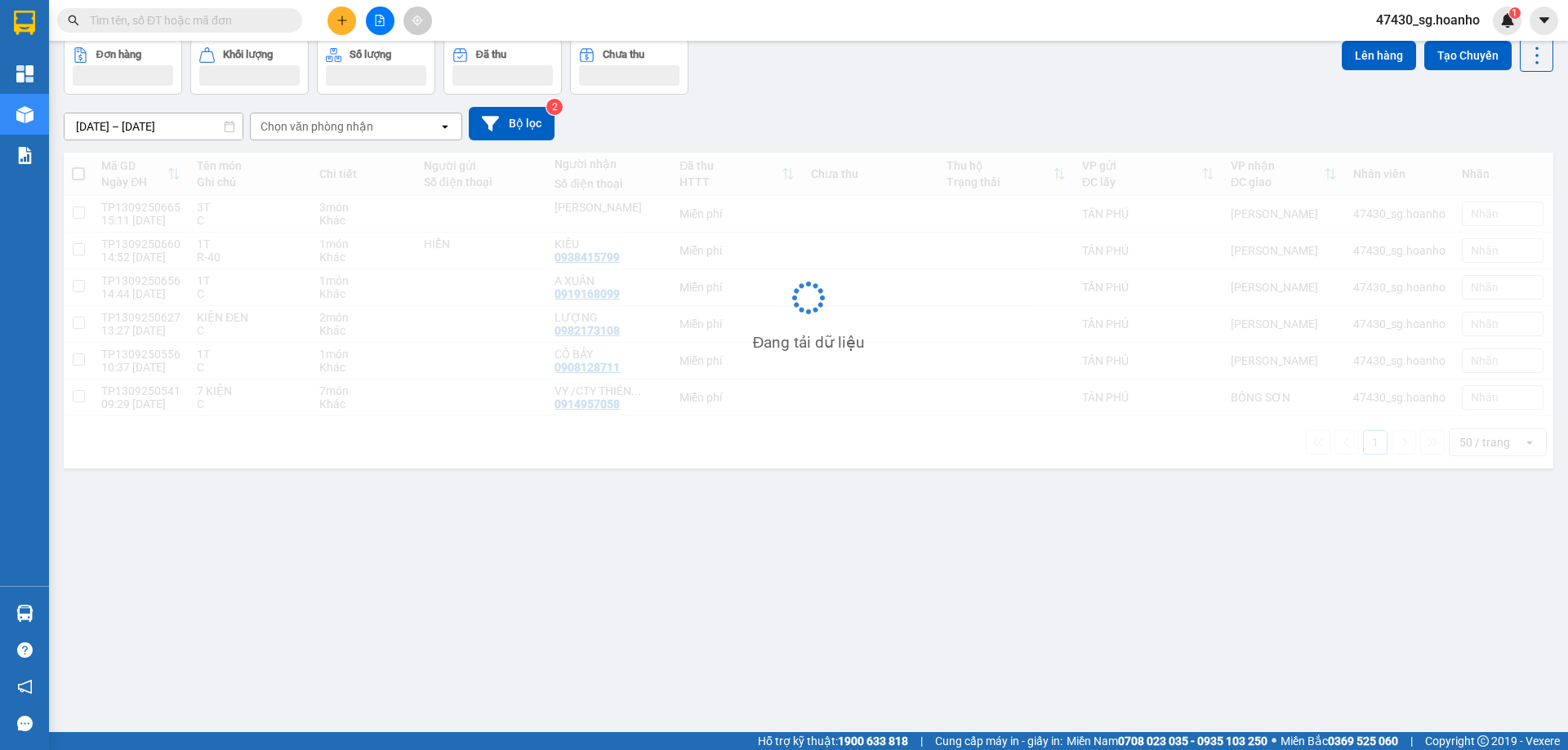
scroll to position [76, 0]
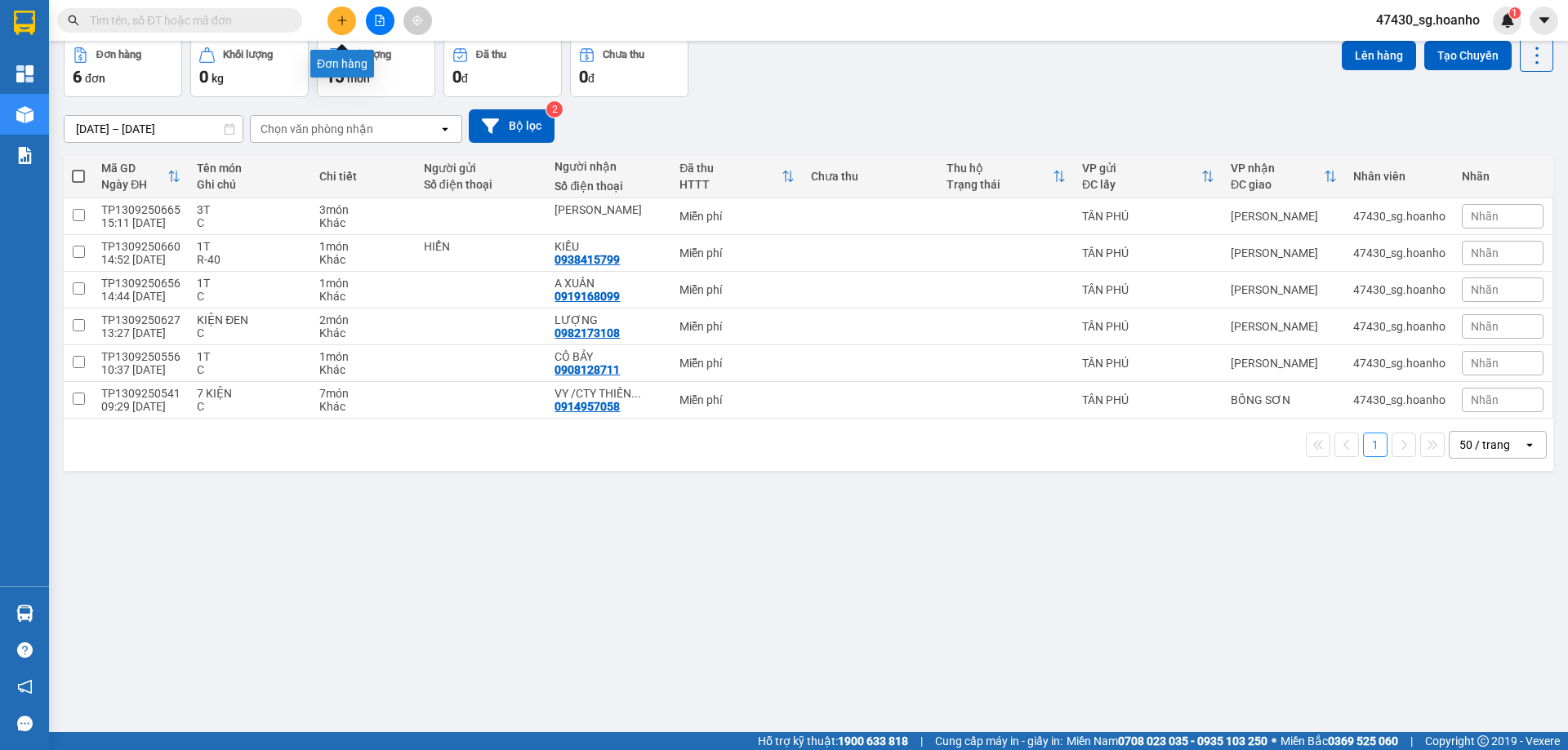
click at [350, 24] on button at bounding box center [342, 20] width 29 height 29
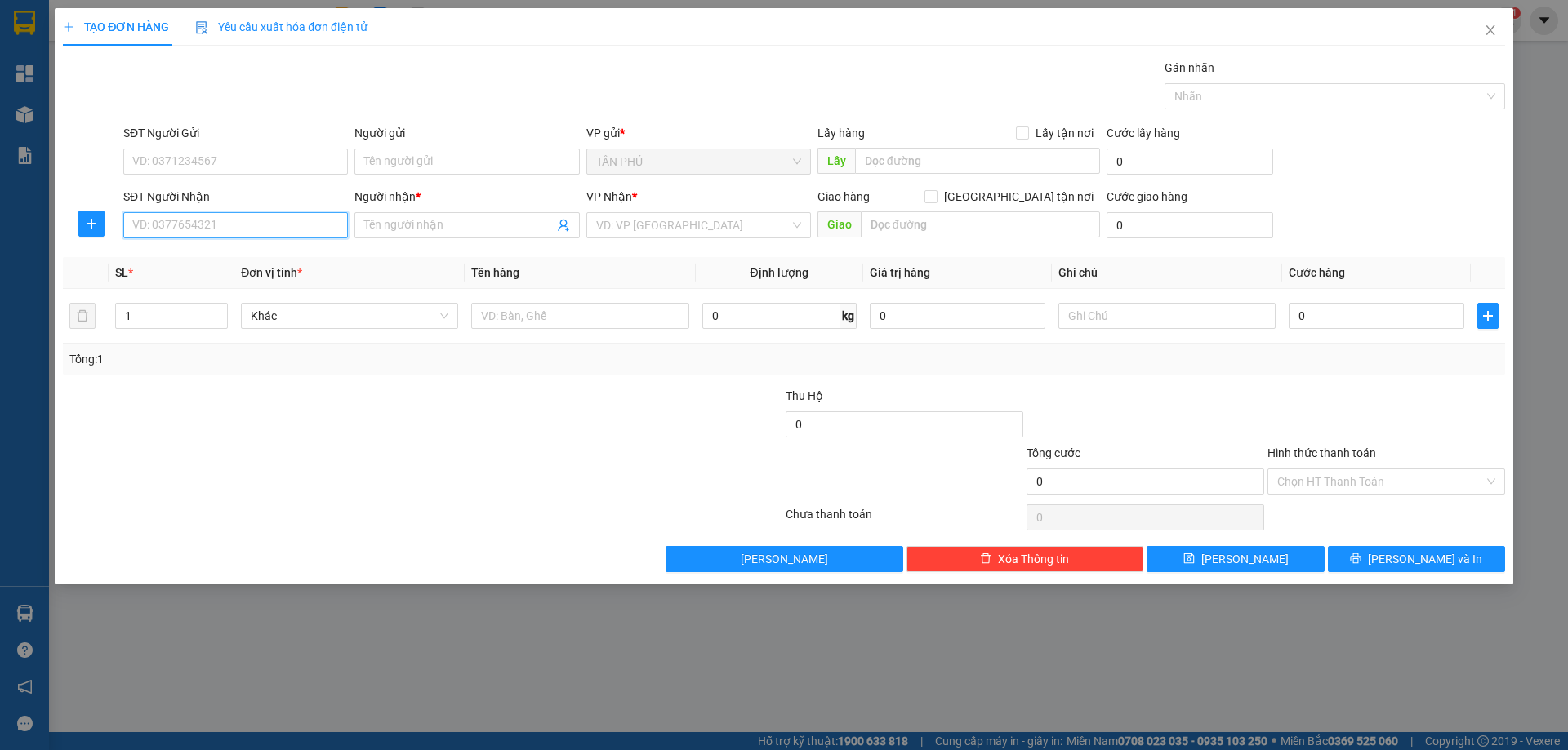
click at [300, 225] on input "SĐT Người Nhận" at bounding box center [235, 226] width 225 height 26
click at [392, 222] on input "Người nhận *" at bounding box center [459, 225] width 189 height 18
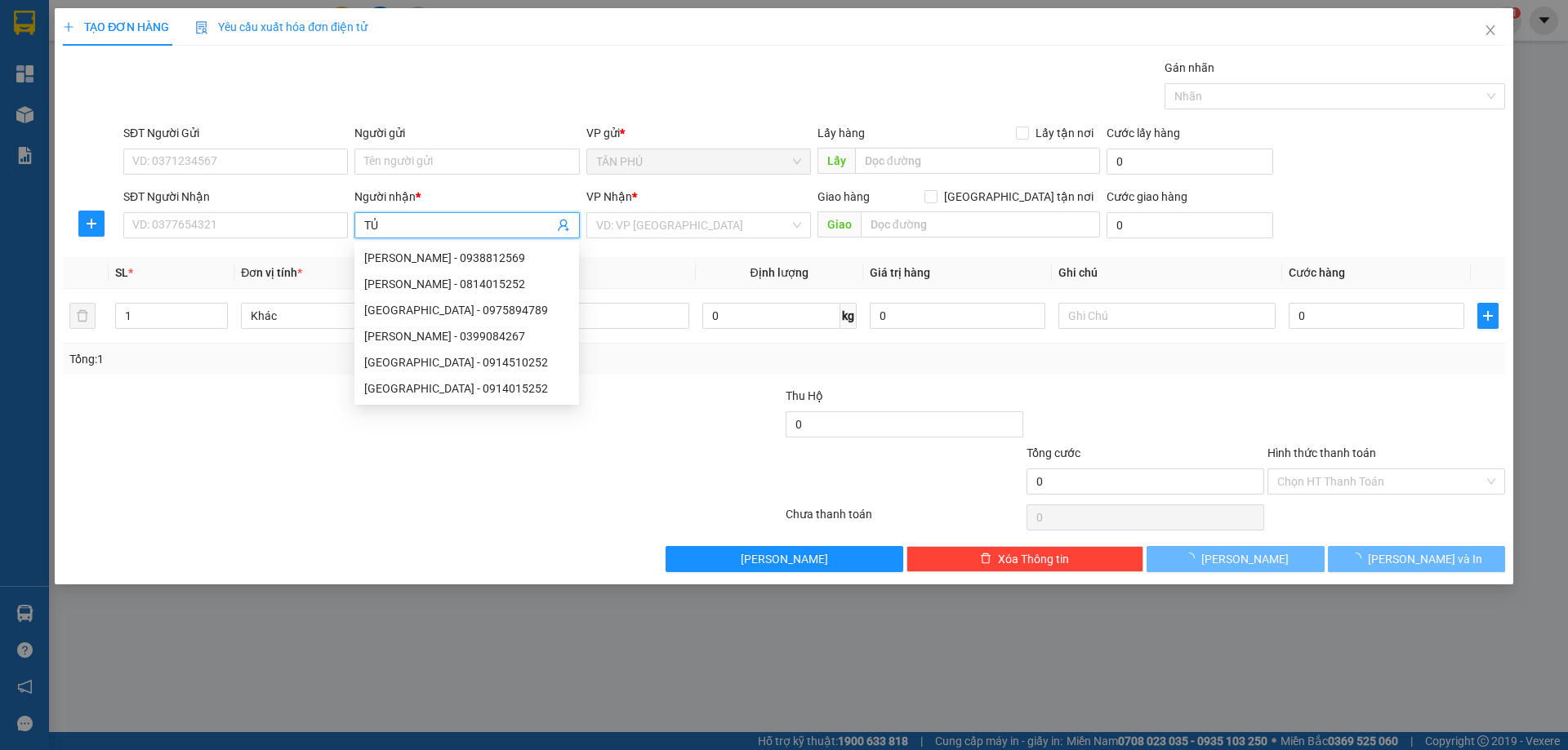
type input "T"
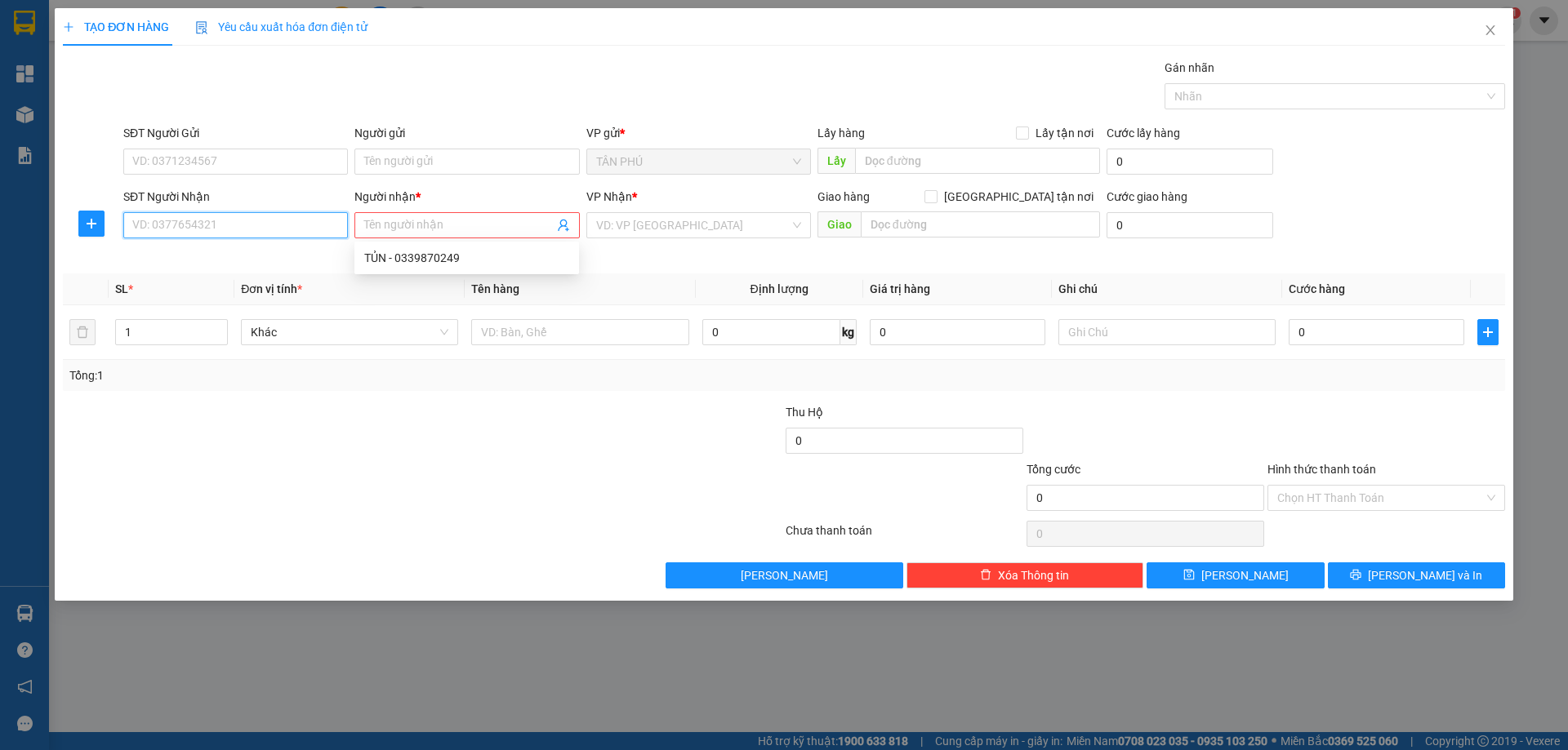
click at [232, 223] on input "SĐT Người Nhận" at bounding box center [235, 226] width 225 height 26
click at [464, 227] on input "Người nhận *" at bounding box center [459, 225] width 189 height 18
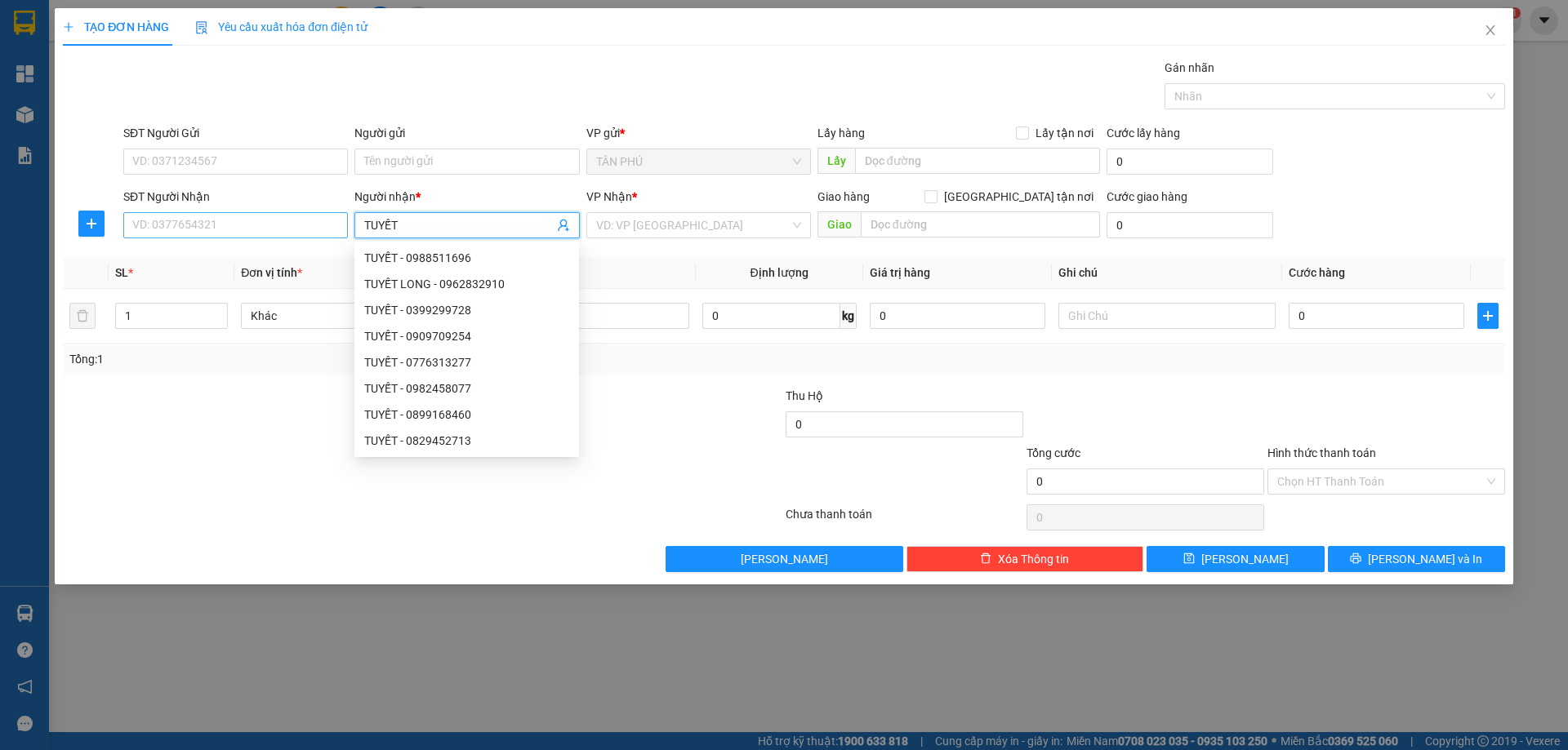
type input "TUYẾT"
click at [204, 227] on input "SĐT Người Nhận" at bounding box center [235, 226] width 225 height 26
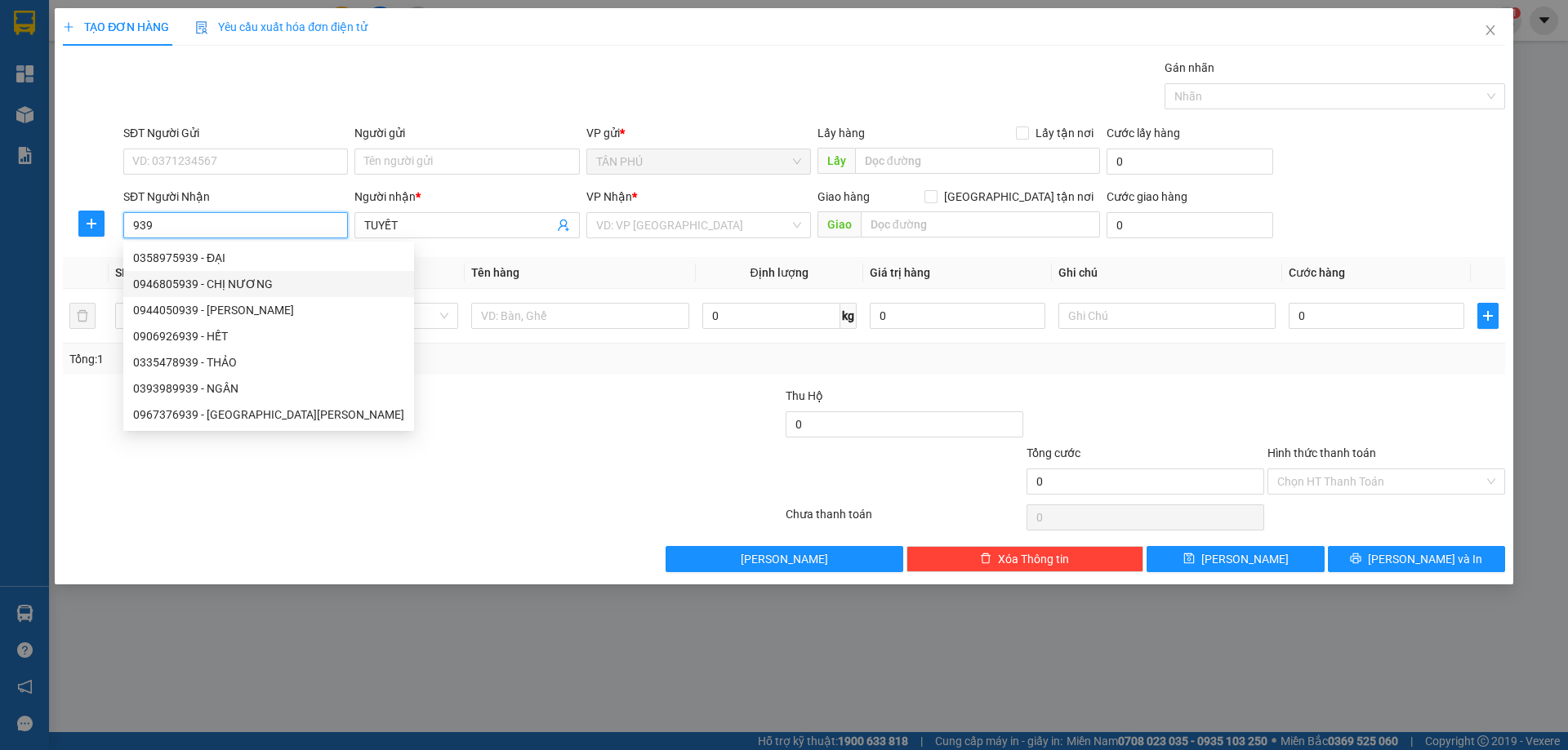
click at [220, 278] on div "0946805939 - CHỊ NƯƠNG" at bounding box center [269, 284] width 271 height 18
type input "0946805939"
type input "CHỊ NƯƠNG"
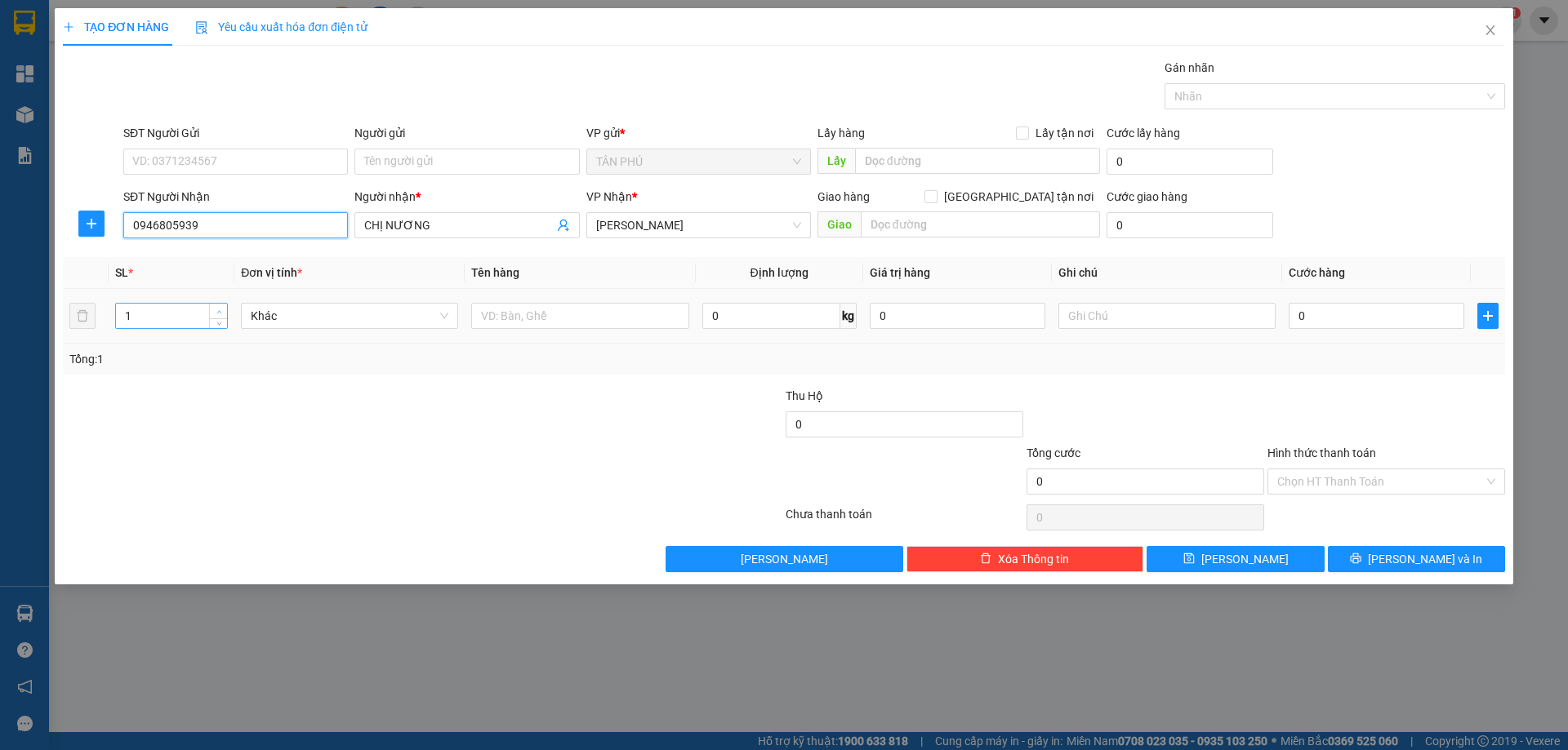
type input "0946805939"
click at [218, 305] on span "Increase Value" at bounding box center [218, 311] width 18 height 15
type input "4"
click at [218, 305] on span "Increase Value" at bounding box center [218, 311] width 18 height 15
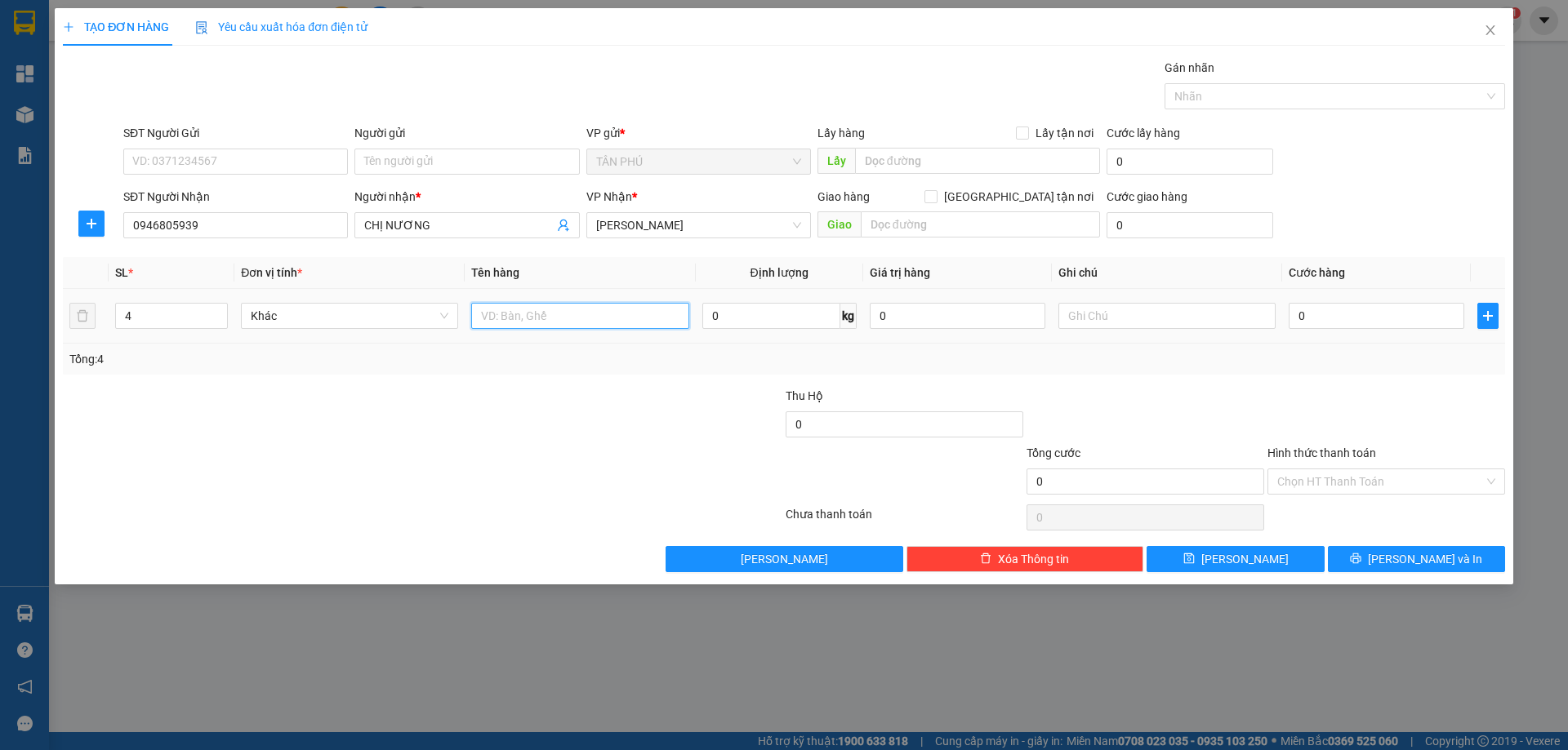
click at [509, 320] on input "text" at bounding box center [579, 316] width 217 height 26
type input "4T"
click at [1162, 309] on input "text" at bounding box center [1167, 316] width 217 height 26
type input "R-200"
click at [1410, 476] on input "Hình thức thanh toán" at bounding box center [1380, 482] width 206 height 25
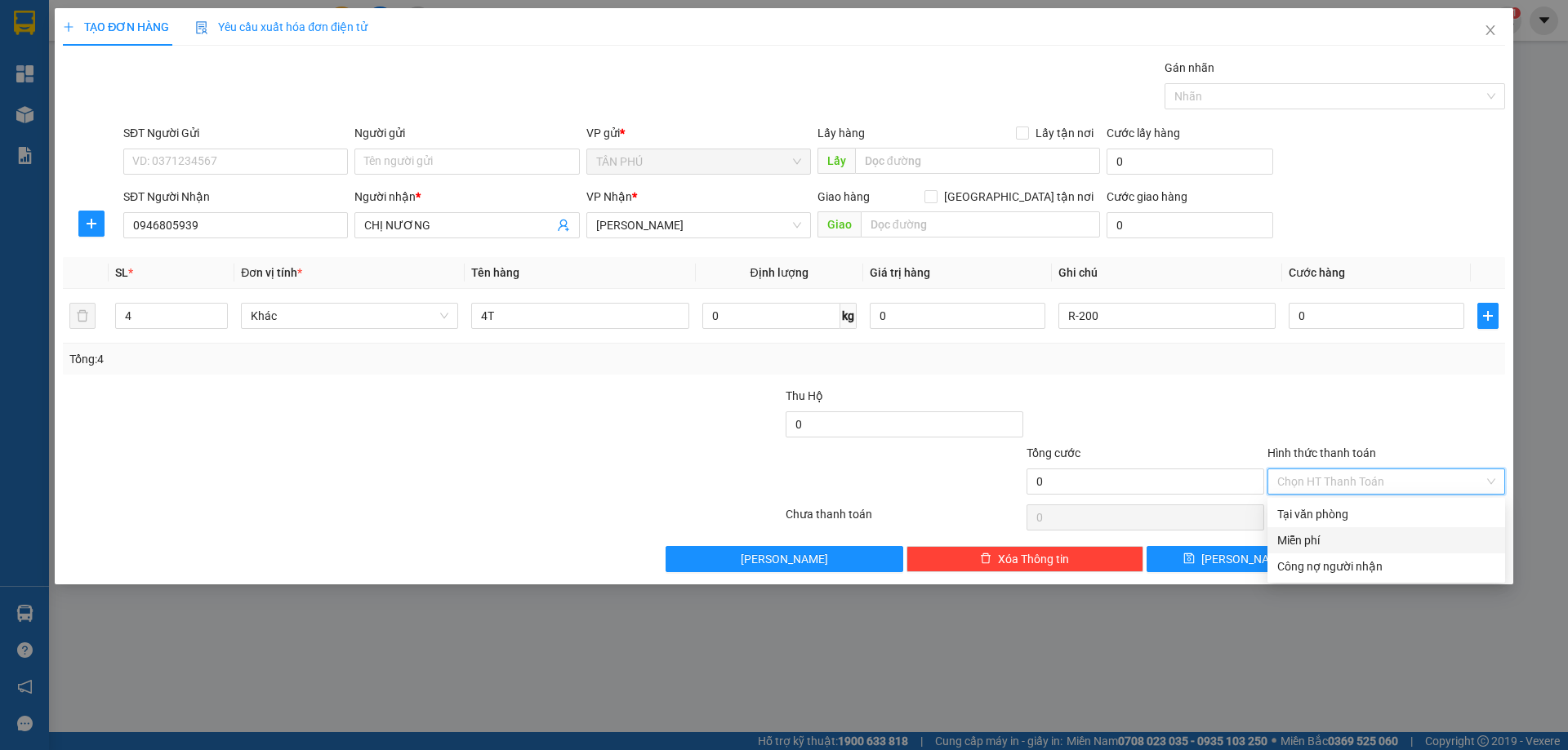
click at [1391, 537] on div "Miễn phí" at bounding box center [1386, 540] width 218 height 18
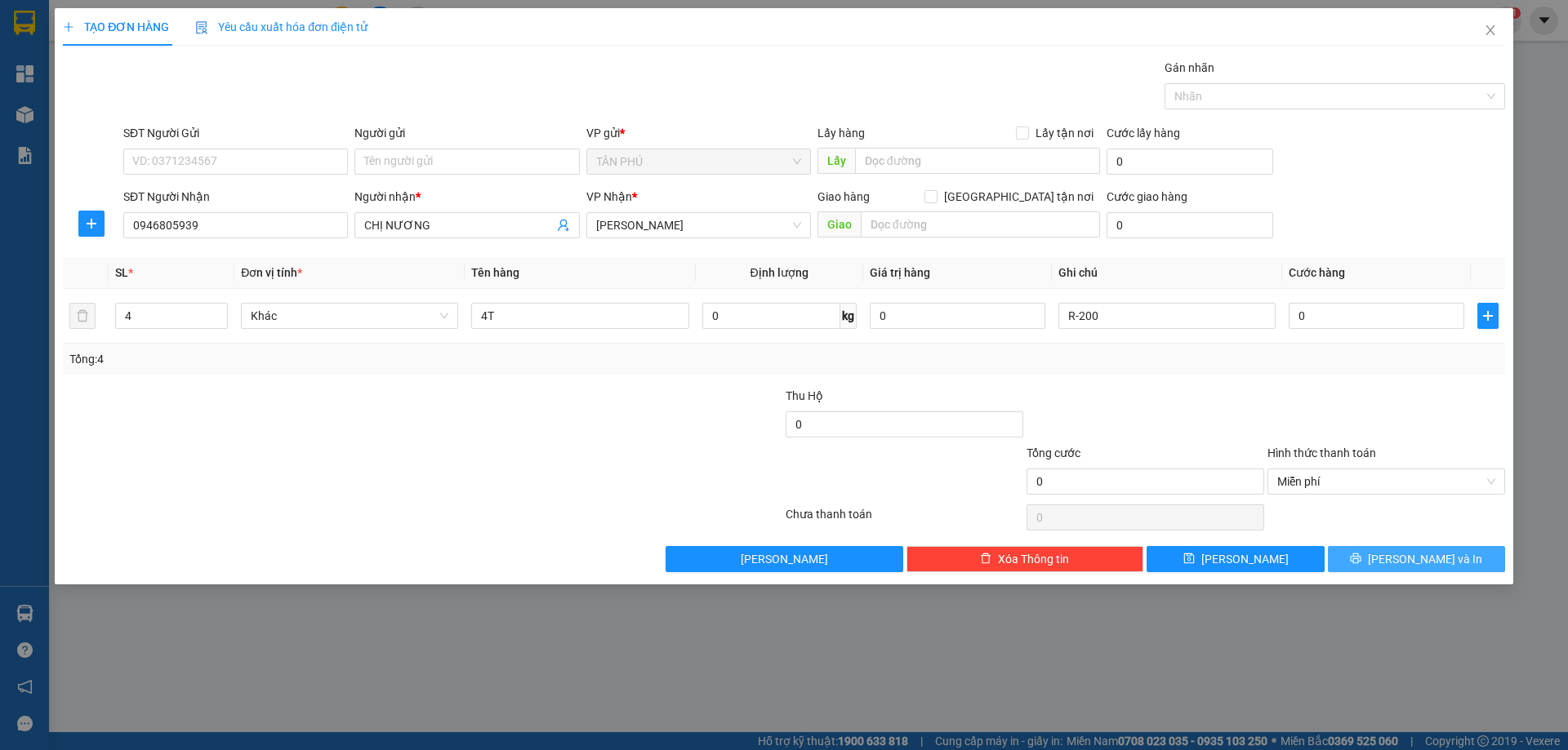
click at [1395, 570] on button "[PERSON_NAME] và In" at bounding box center [1417, 559] width 177 height 26
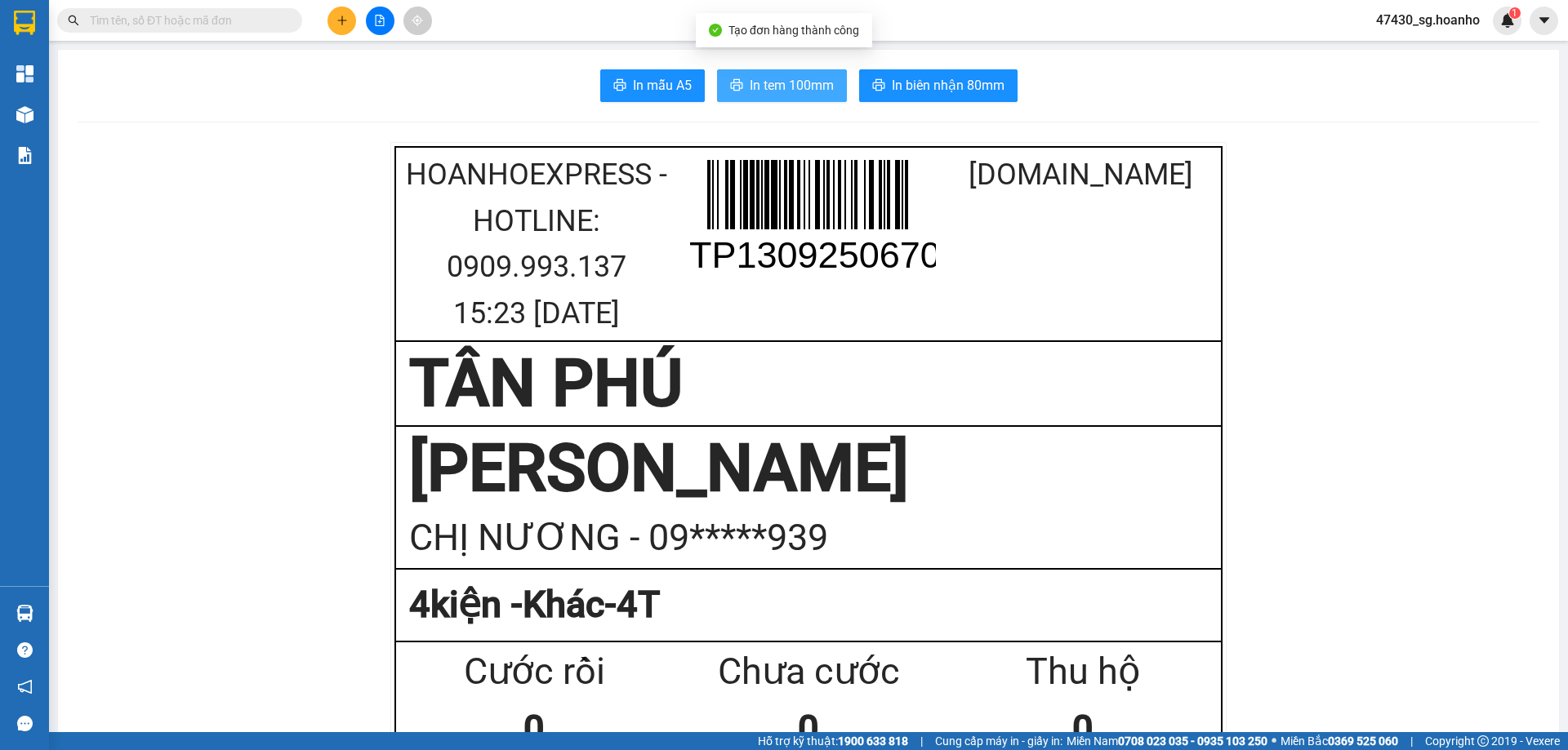
click at [797, 85] on span "In tem 100mm" at bounding box center [791, 85] width 84 height 20
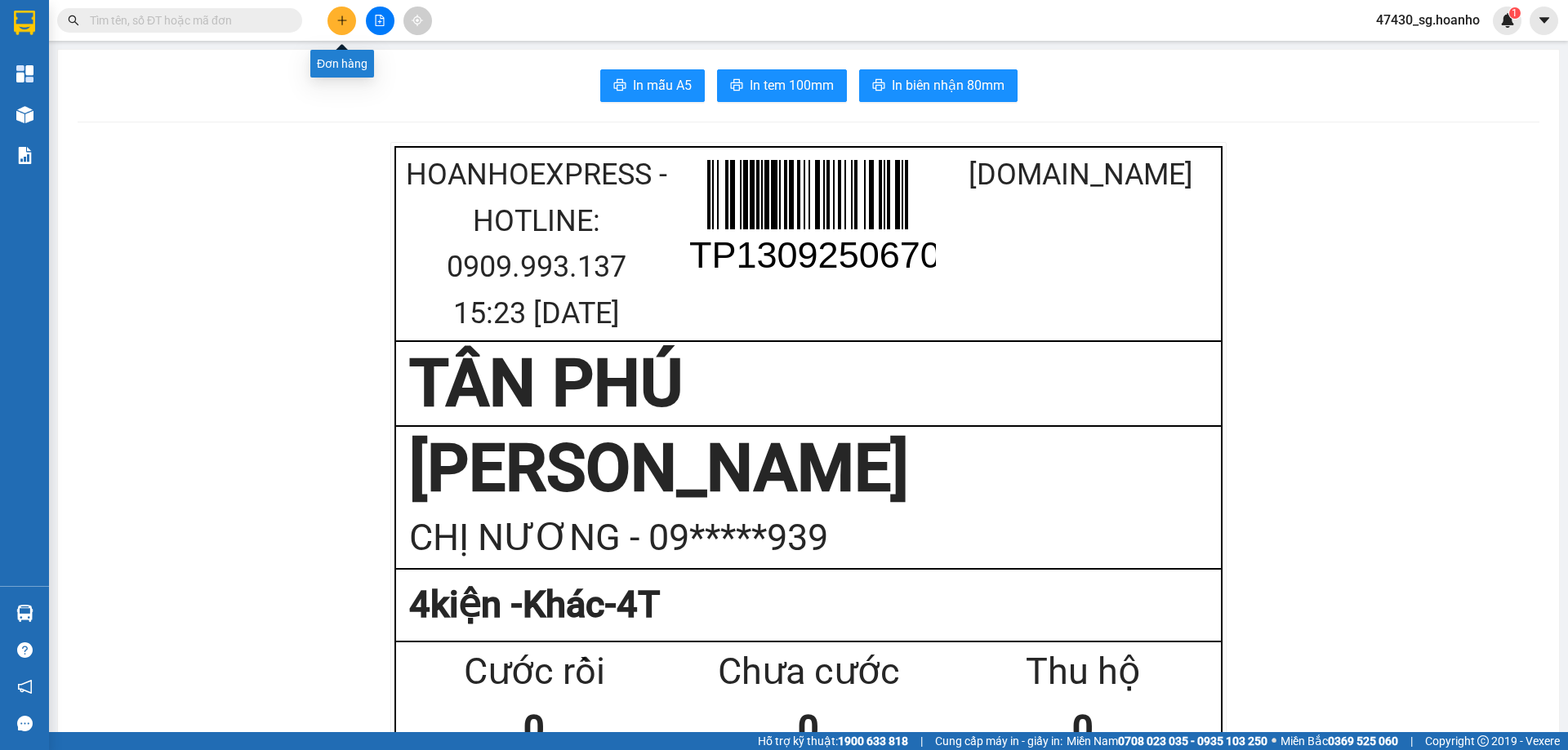
click at [340, 18] on icon "plus" at bounding box center [342, 20] width 11 height 11
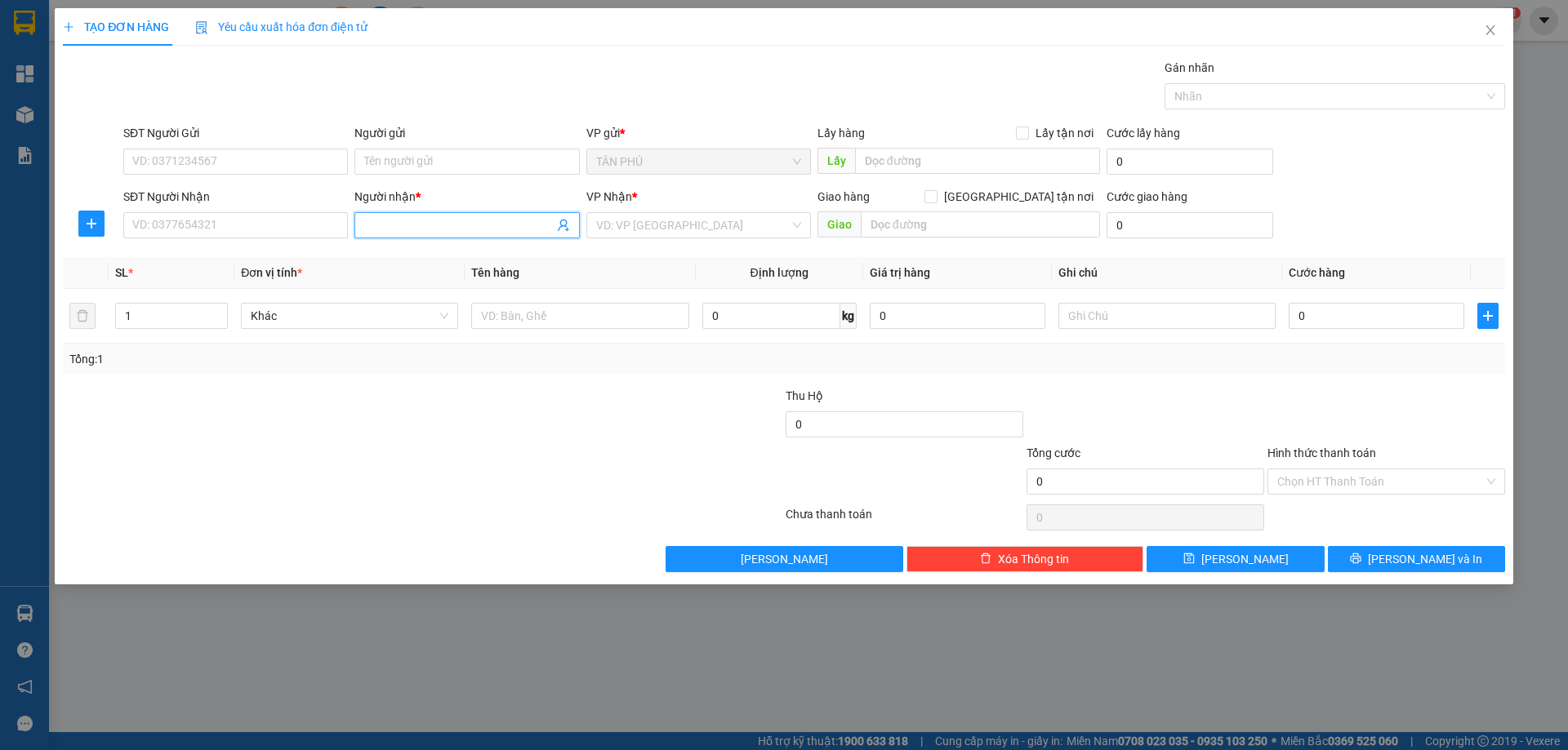
click at [363, 227] on span at bounding box center [466, 226] width 225 height 26
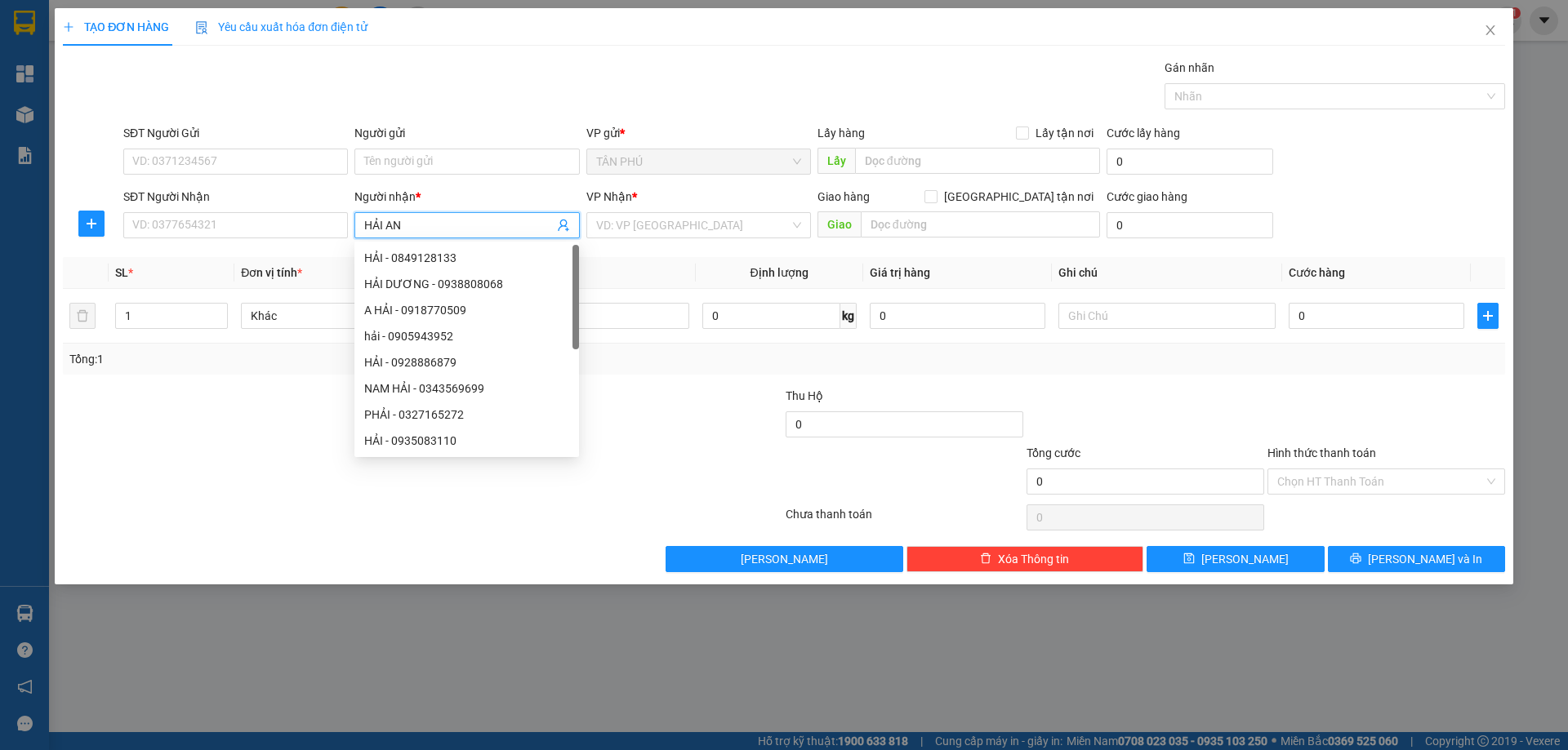
type input "HẢI ANH"
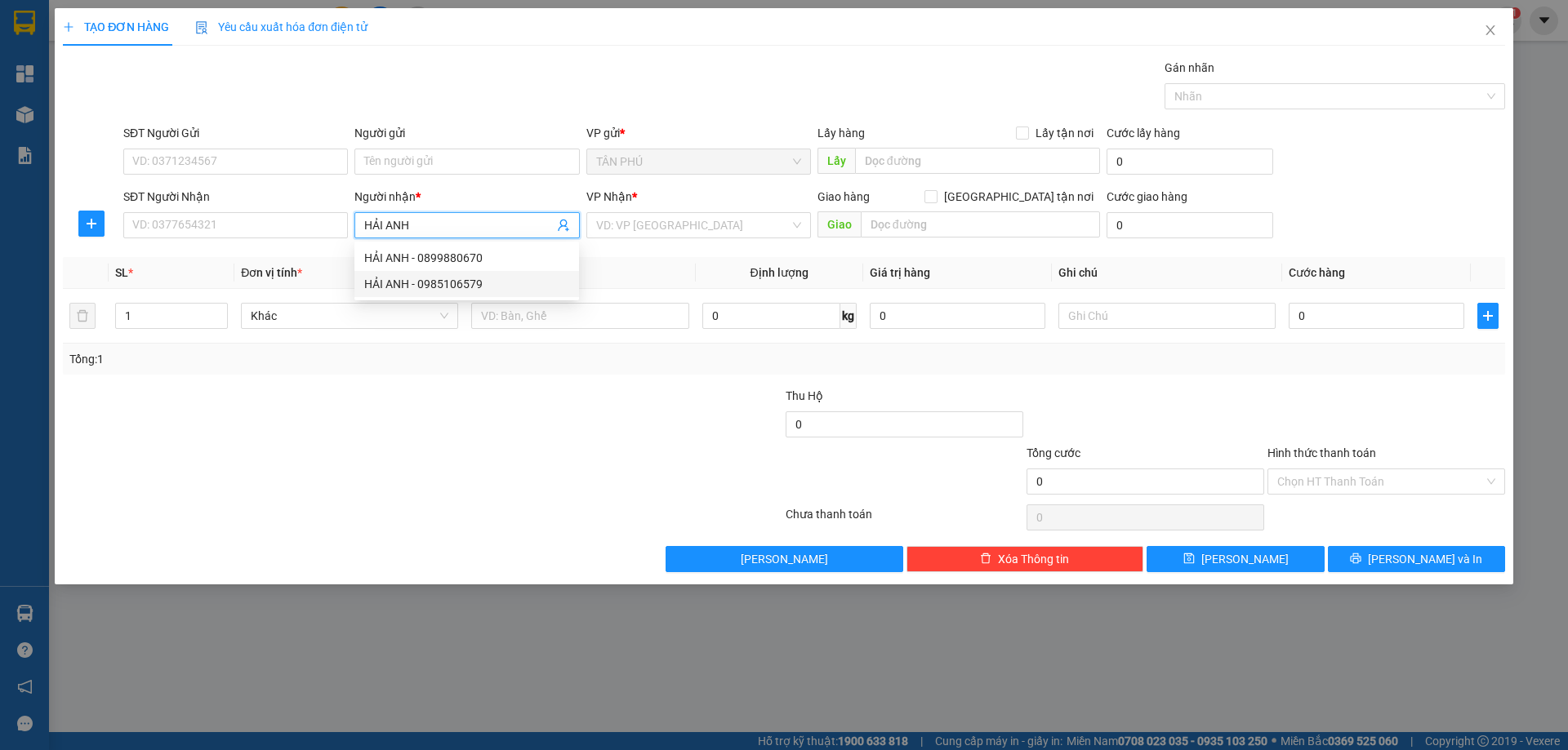
click at [415, 290] on div "HẢI ANH - 0985106579" at bounding box center [466, 284] width 205 height 18
type input "0985106579"
type input "HẢI ANH"
type input "2"
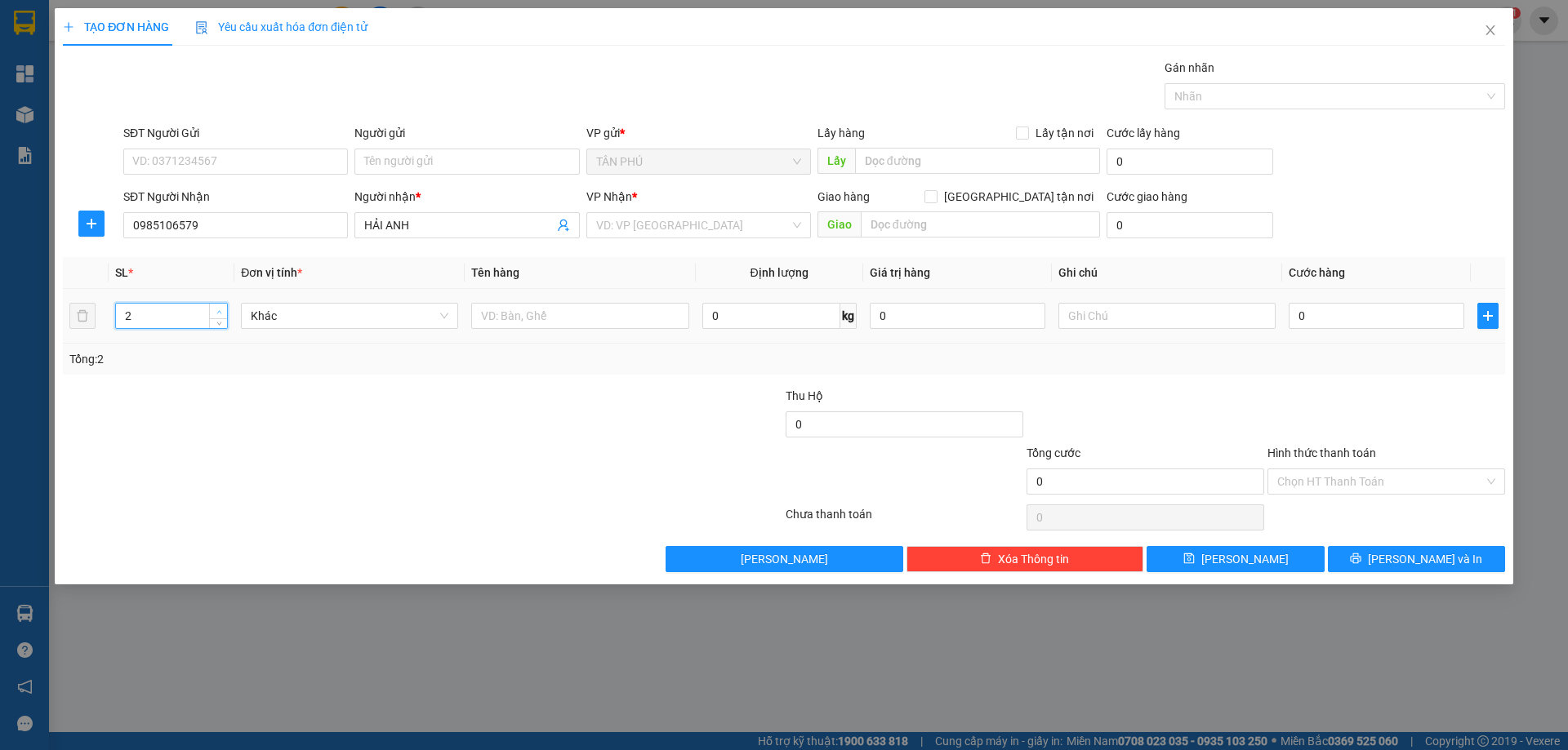
click at [214, 312] on span "up" at bounding box center [219, 312] width 10 height 10
click at [524, 320] on input "text" at bounding box center [579, 316] width 217 height 26
type input "2T"
click at [669, 224] on input "search" at bounding box center [693, 226] width 193 height 25
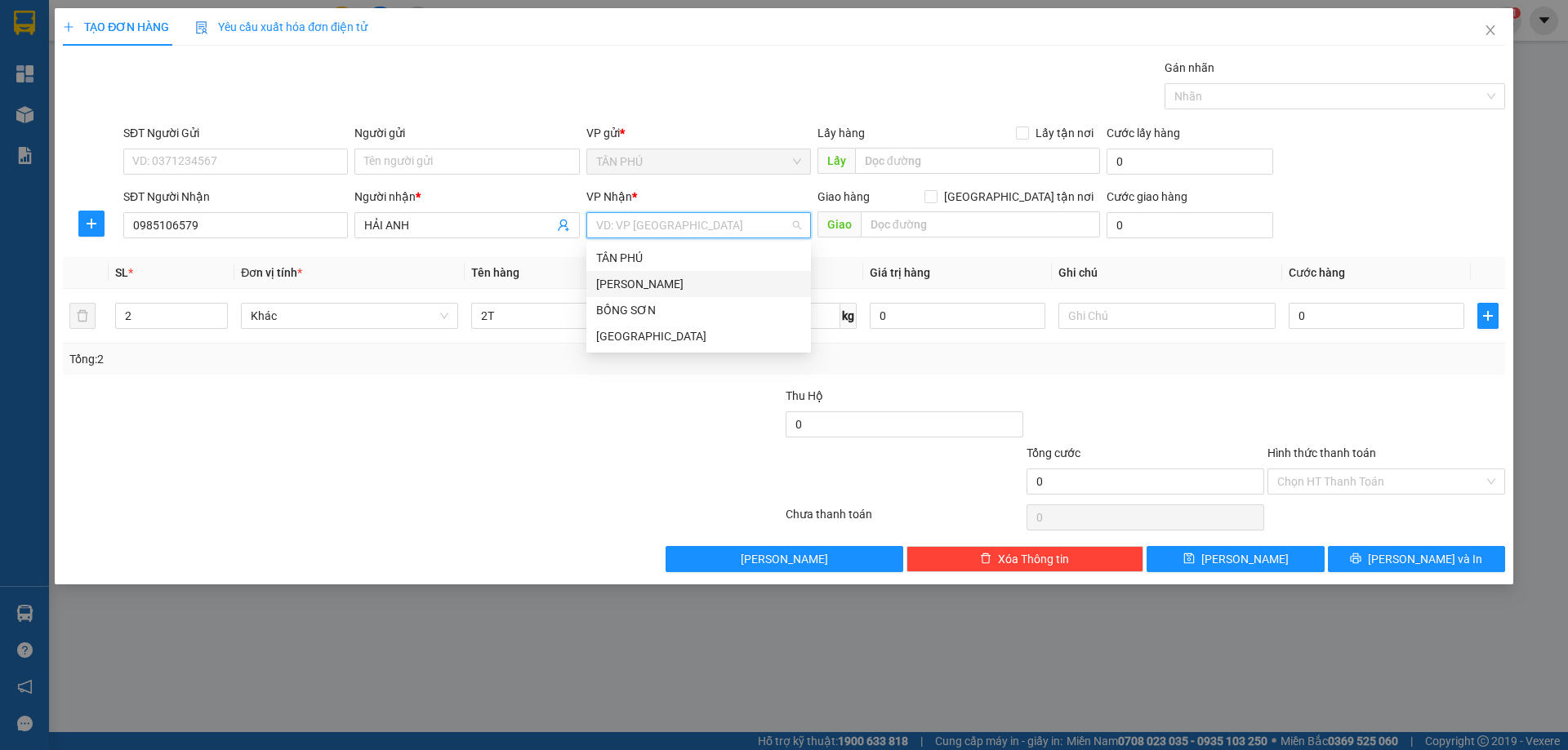
click at [668, 287] on div "[PERSON_NAME]" at bounding box center [698, 284] width 205 height 18
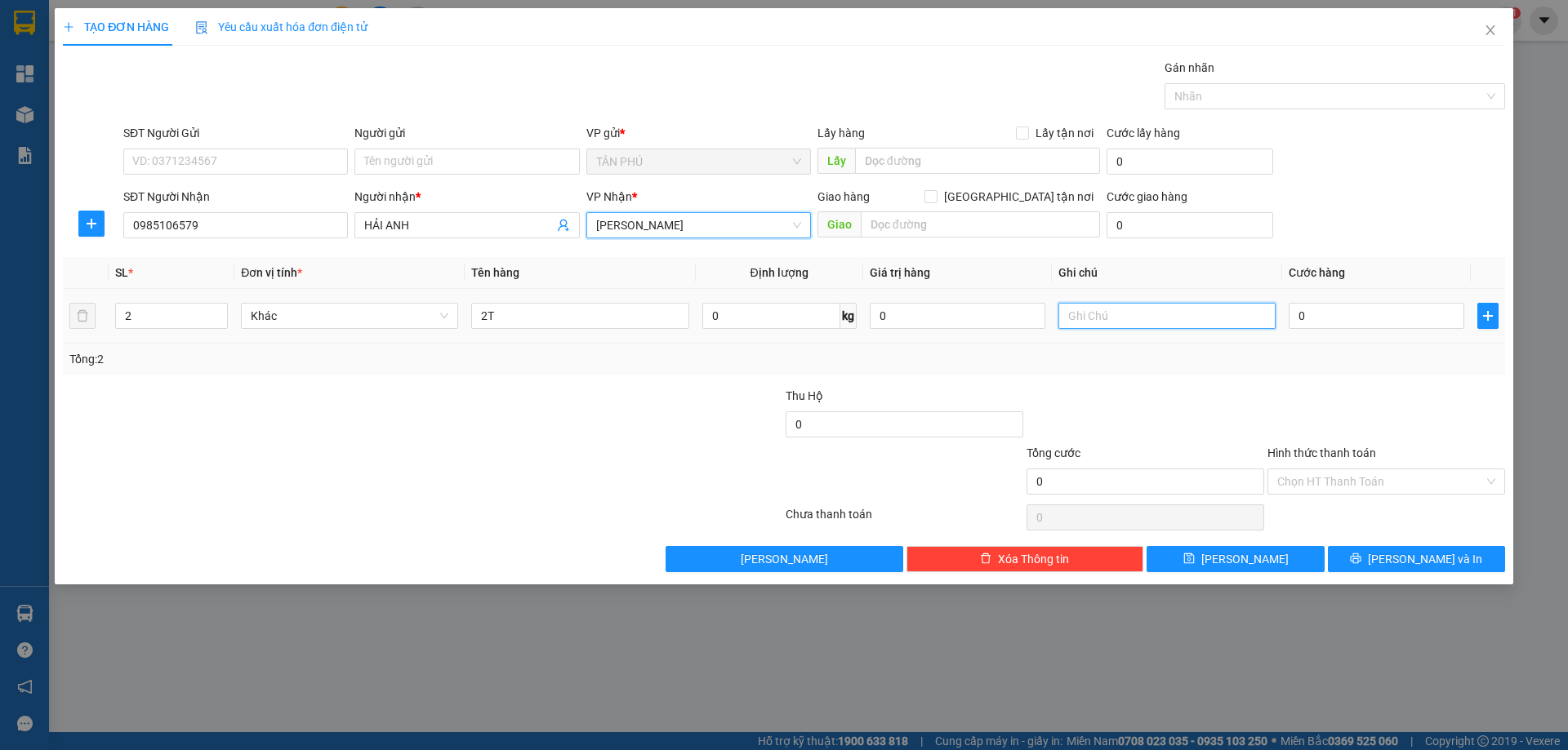
click at [1119, 311] on input "text" at bounding box center [1167, 316] width 217 height 26
type input "C"
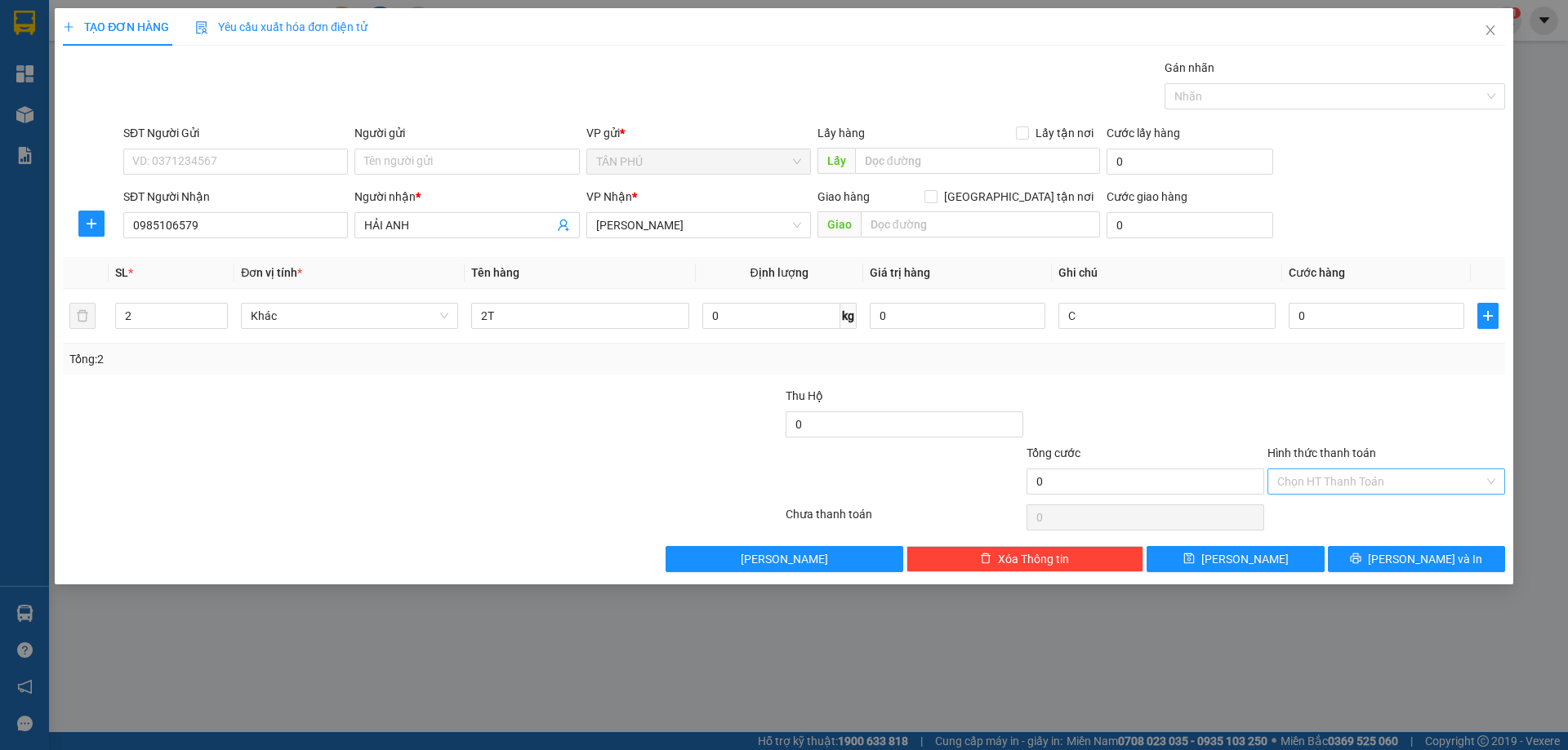
click at [1300, 485] on input "Hình thức thanh toán" at bounding box center [1380, 482] width 206 height 25
click at [1300, 530] on div "Miễn phí" at bounding box center [1386, 541] width 238 height 26
click at [1378, 563] on button "[PERSON_NAME] và In" at bounding box center [1417, 559] width 177 height 26
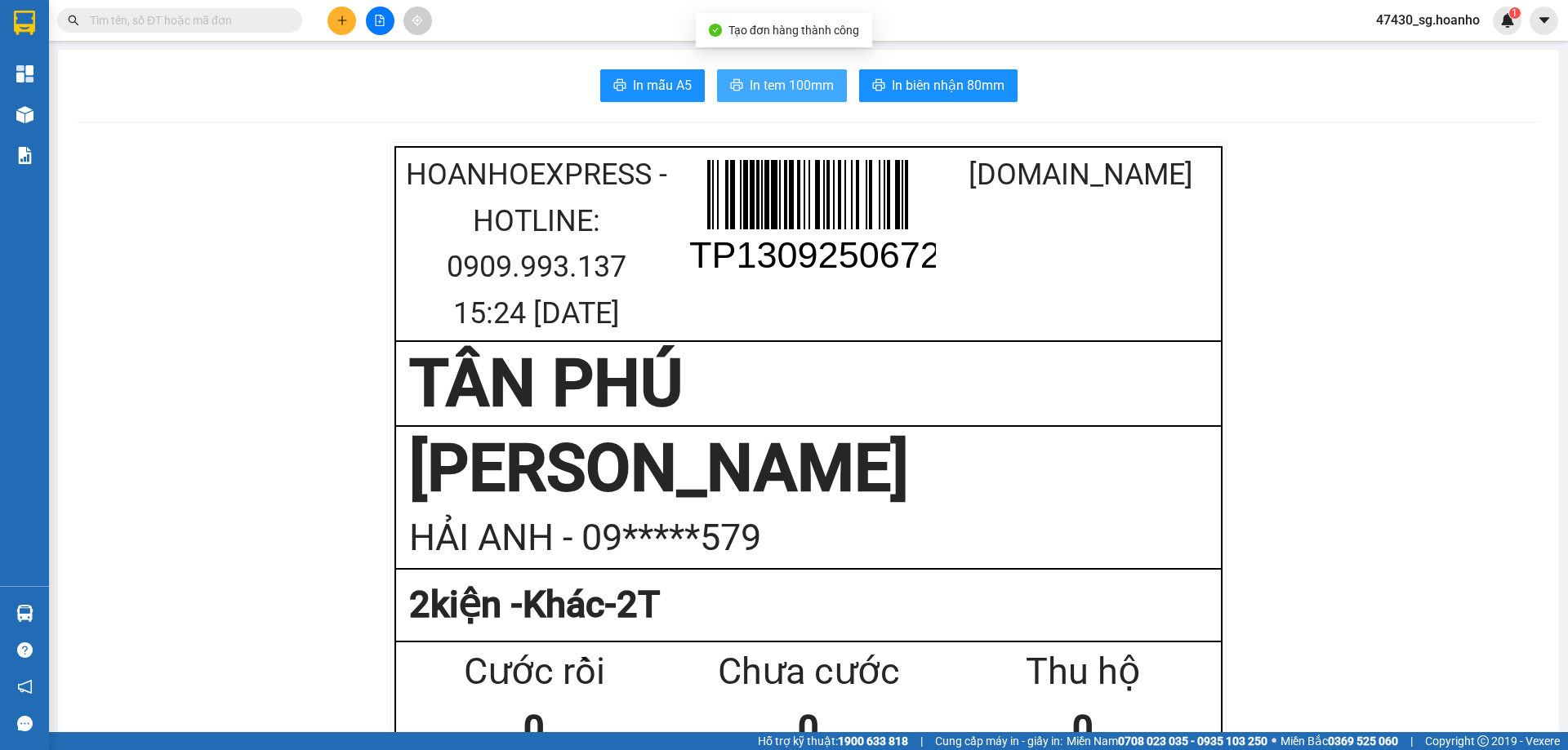
click at [784, 91] on span "In tem 100mm" at bounding box center [791, 85] width 84 height 20
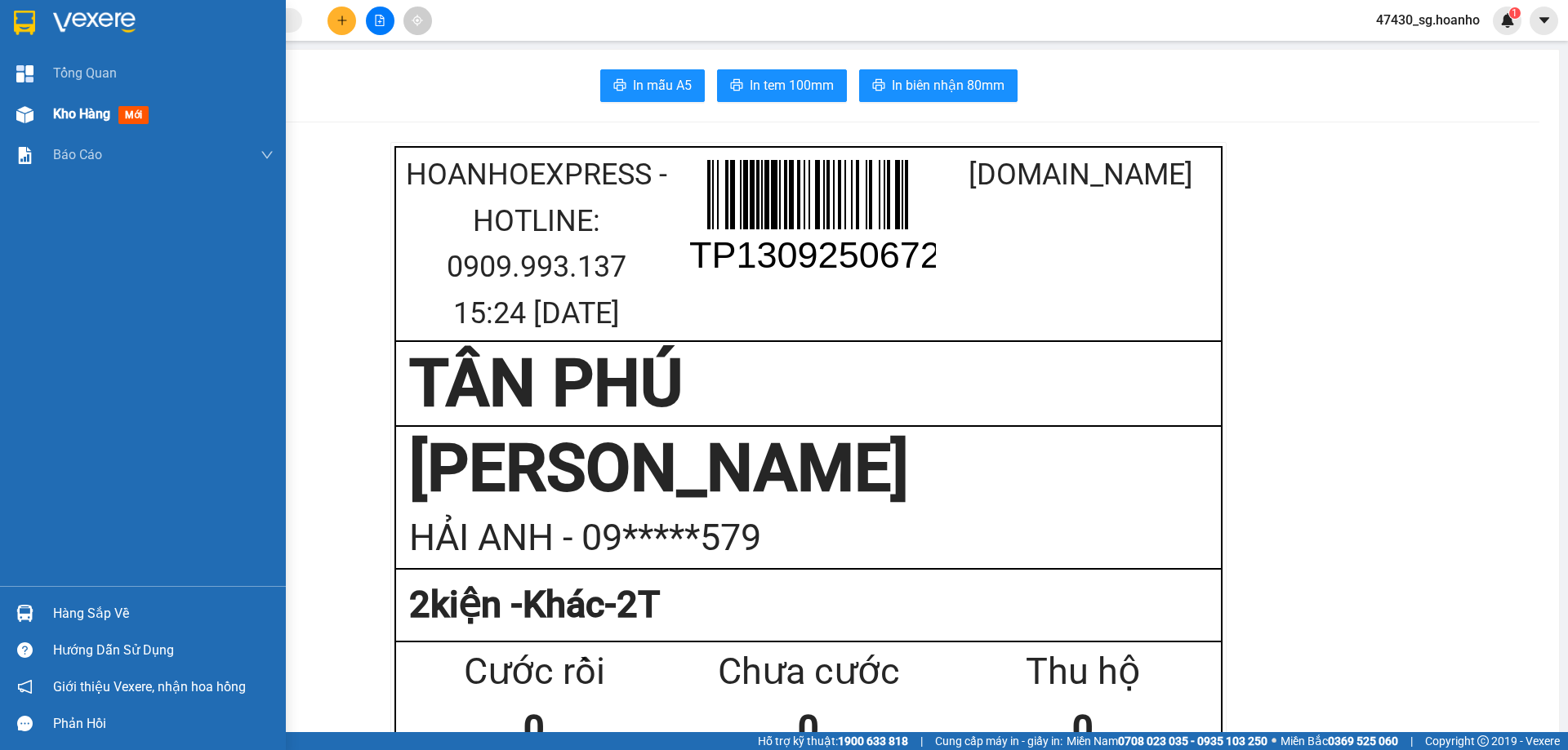
click at [69, 112] on span "Kho hàng" at bounding box center [81, 114] width 57 height 16
